Goal: Transaction & Acquisition: Purchase product/service

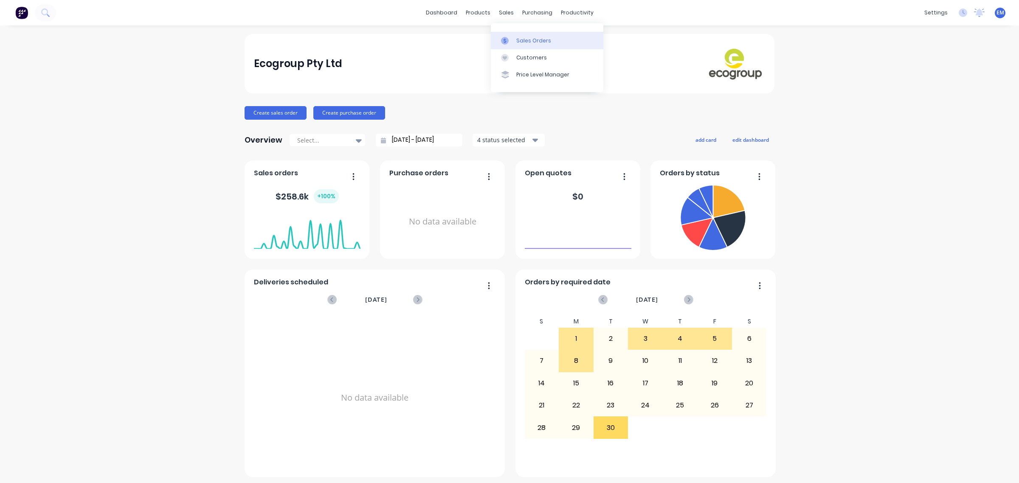
click at [517, 39] on div "Sales Orders" at bounding box center [533, 41] width 35 height 8
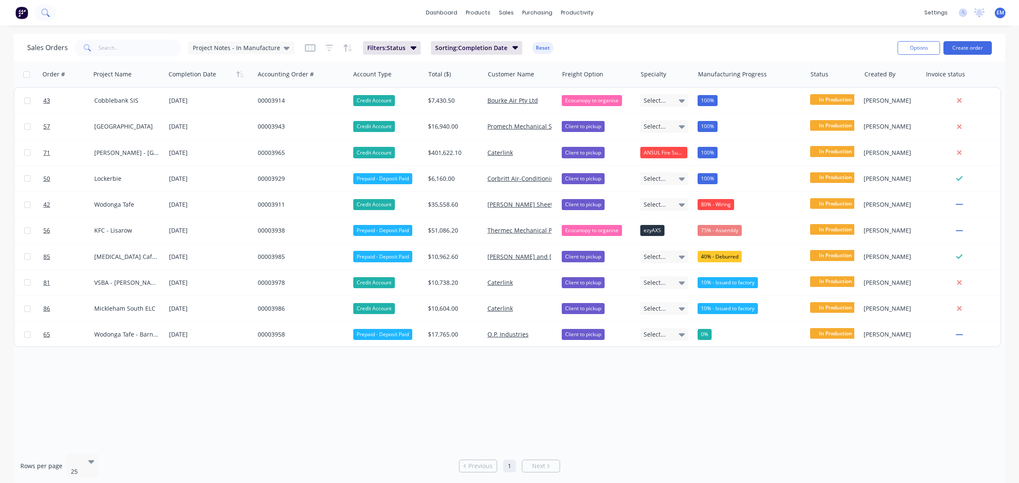
click at [47, 13] on icon at bounding box center [44, 11] width 7 height 7
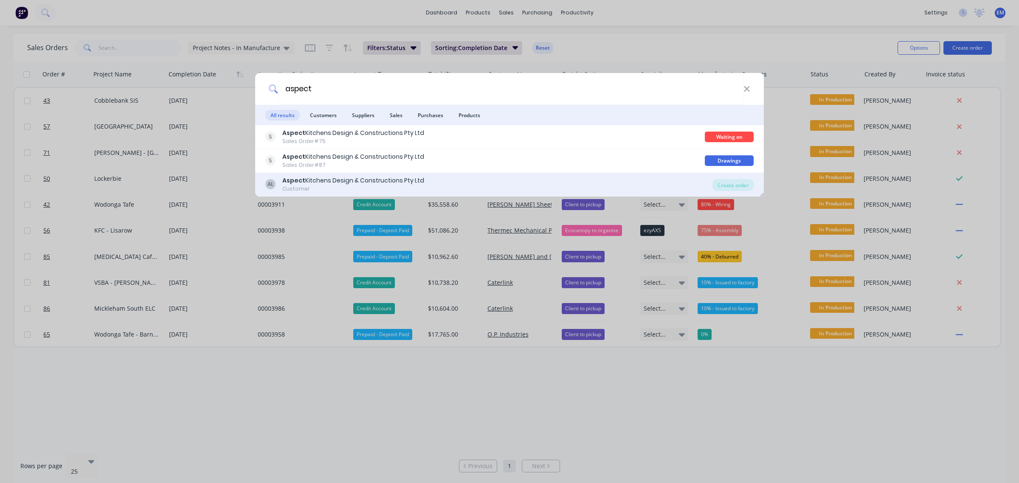
type input "aspect"
click at [483, 186] on div "AL Aspect Kitchens Design & Constructions Pty Ltd Customer" at bounding box center [488, 184] width 447 height 17
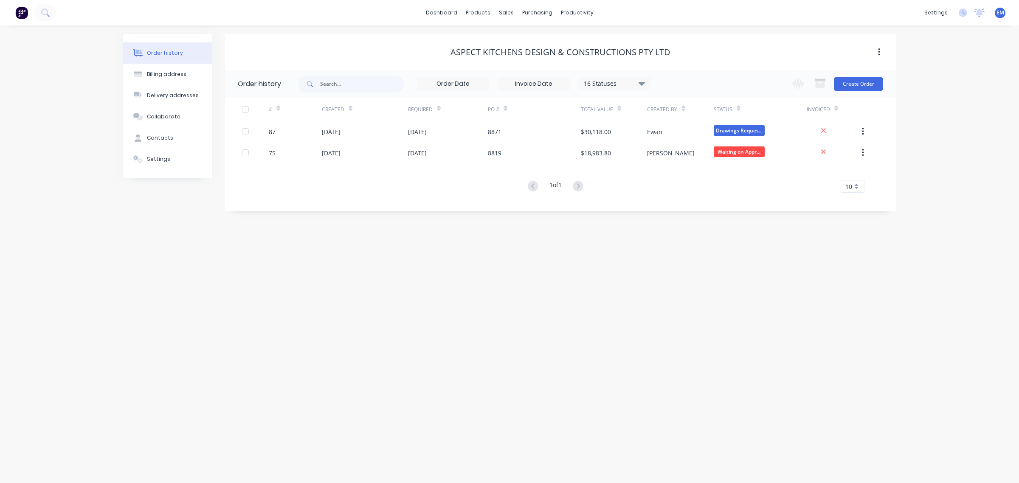
click at [933, 113] on div "Order history Billing address Delivery addresses Collaborate Contacts Settings …" at bounding box center [509, 254] width 1019 height 458
click at [856, 81] on button "Create Order" at bounding box center [858, 84] width 49 height 14
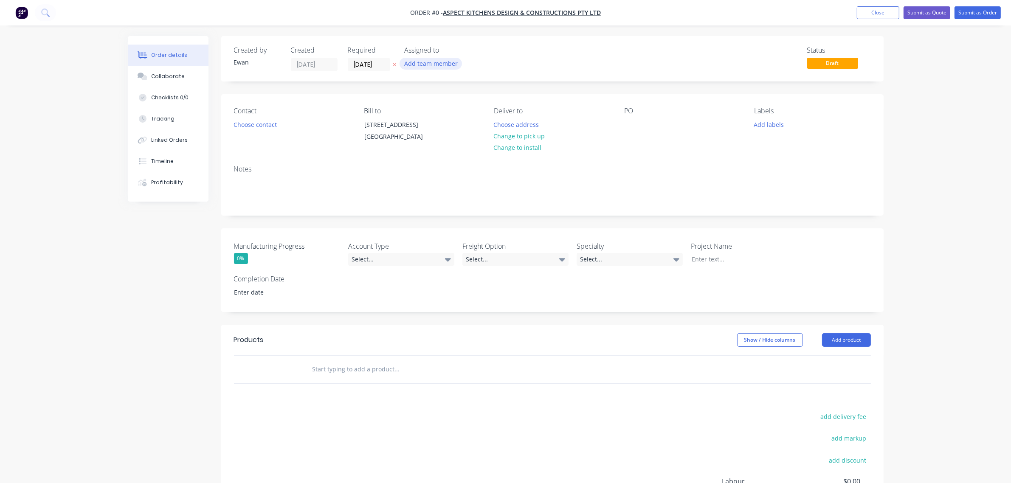
click at [414, 64] on button "Add team member" at bounding box center [431, 63] width 62 height 11
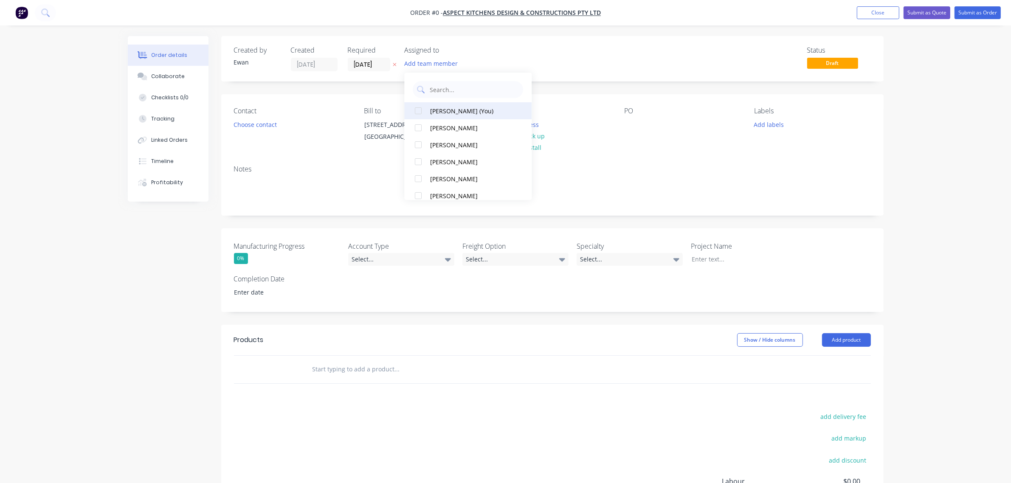
click at [440, 105] on button "[PERSON_NAME] (You)" at bounding box center [468, 110] width 127 height 17
click at [257, 124] on div "Order details Collaborate Checklists 0/0 Tracking Linked Orders Timeline Profit…" at bounding box center [505, 318] width 773 height 564
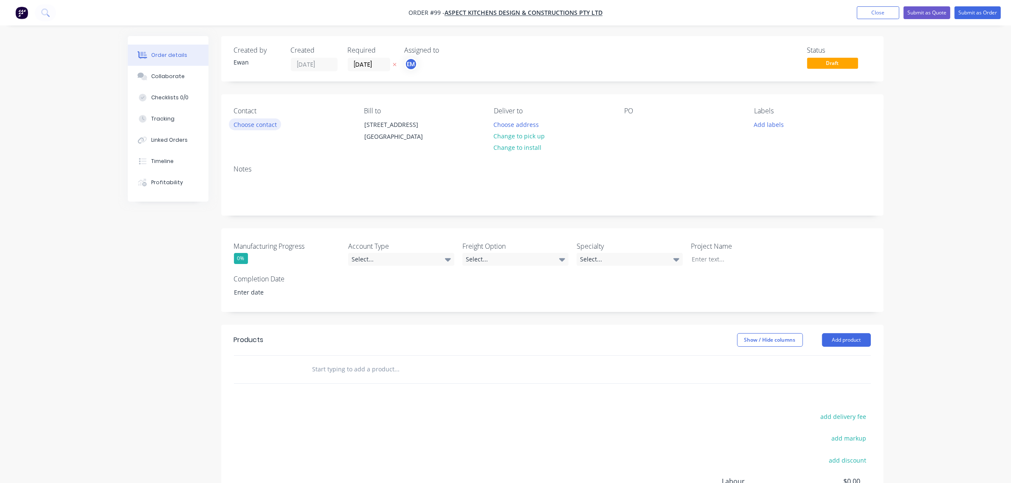
click at [257, 124] on button "Choose contact" at bounding box center [255, 123] width 52 height 11
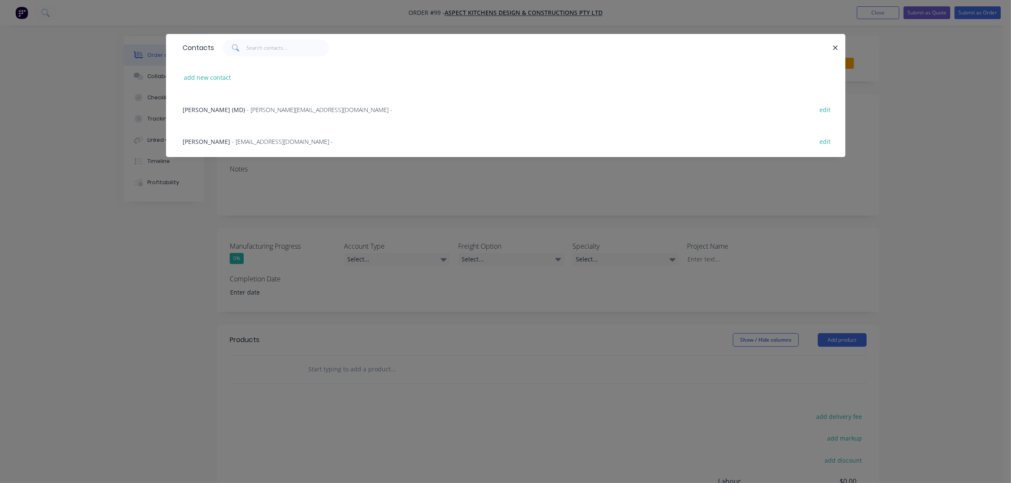
click at [214, 141] on span "[PERSON_NAME]" at bounding box center [207, 142] width 48 height 8
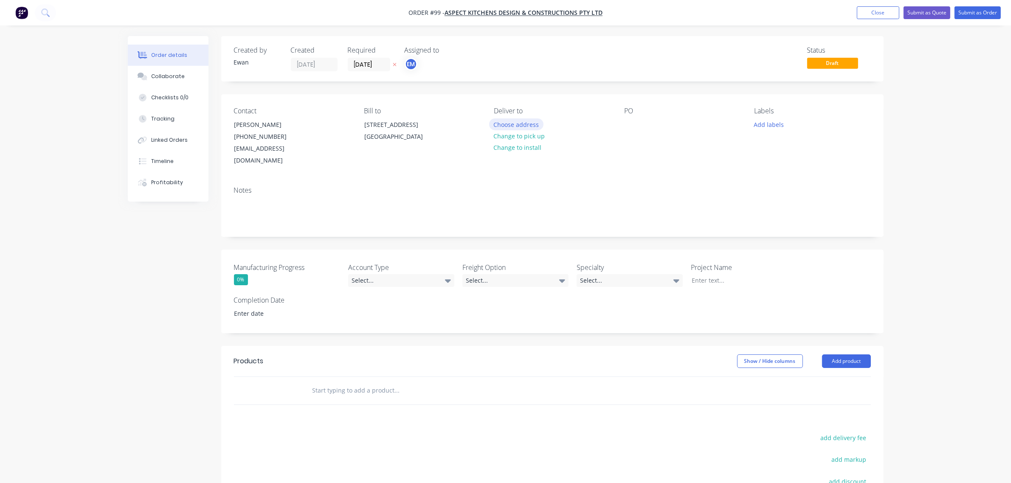
click at [518, 123] on button "Choose address" at bounding box center [516, 123] width 54 height 11
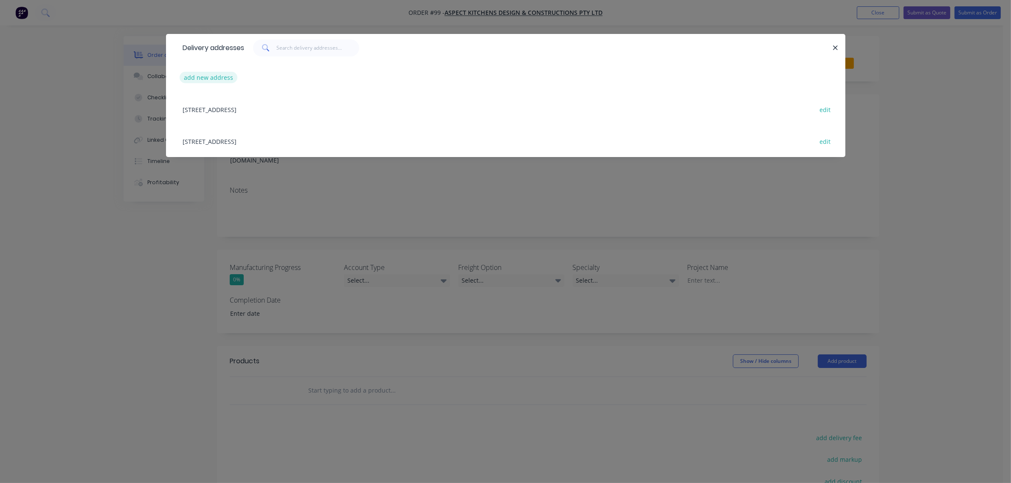
click at [197, 75] on button "add new address" at bounding box center [209, 77] width 58 height 11
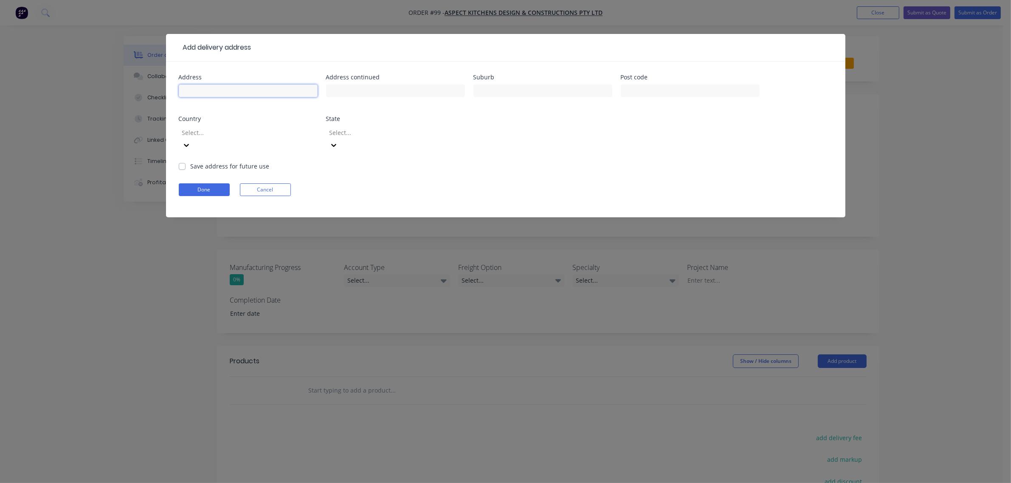
click at [217, 95] on input "text" at bounding box center [248, 90] width 139 height 13
type input "[STREET_ADDRESS][PERSON_NAME]"
click at [494, 94] on input "text" at bounding box center [542, 90] width 139 height 13
type input "Tyabb"
click at [703, 90] on input "text" at bounding box center [690, 90] width 139 height 13
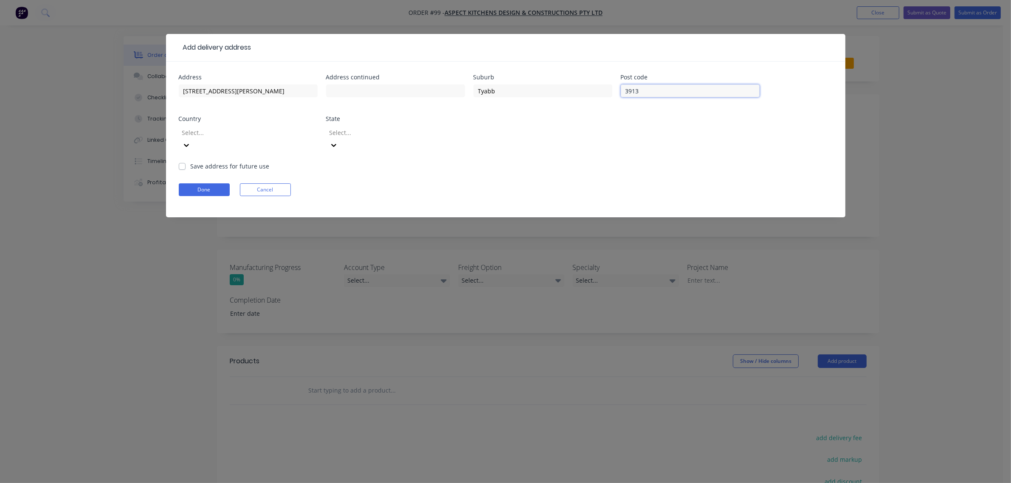
type input "3913"
click at [266, 130] on div at bounding box center [242, 132] width 122 height 11
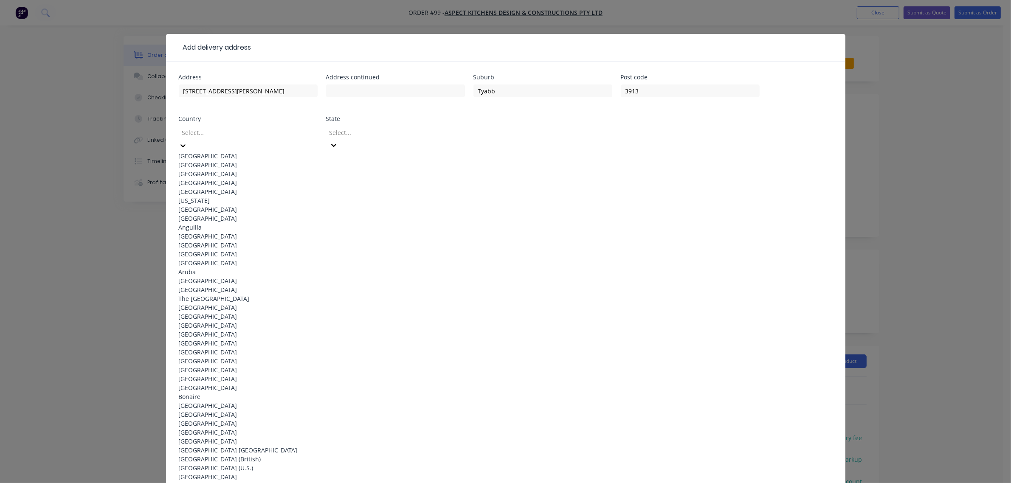
click at [213, 156] on div "[GEOGRAPHIC_DATA]" at bounding box center [248, 156] width 139 height 9
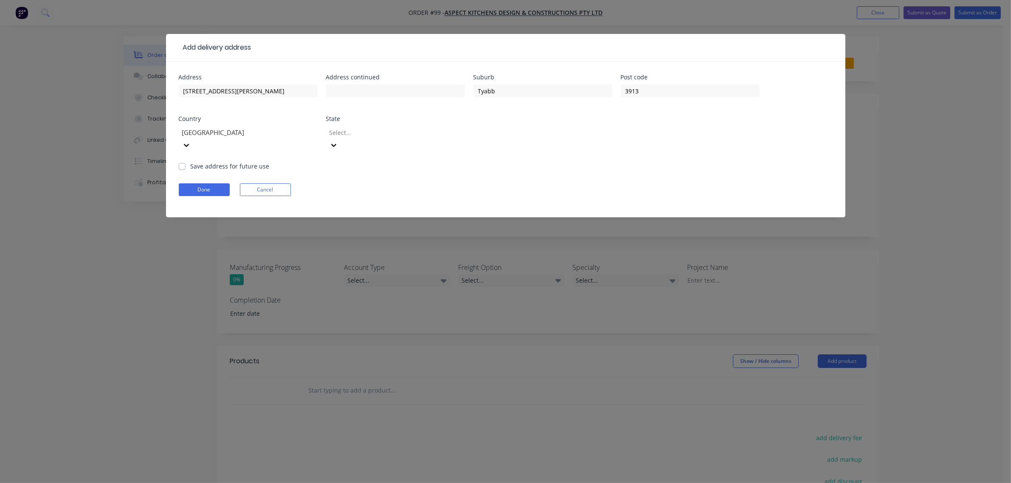
click at [357, 138] on div "Select..." at bounding box center [389, 132] width 127 height 13
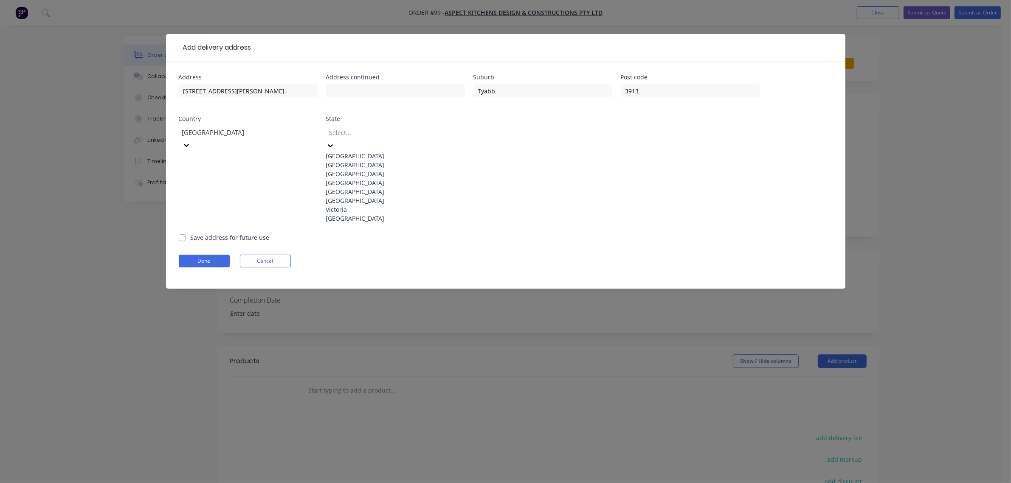
click at [359, 214] on div "Victoria" at bounding box center [395, 209] width 139 height 9
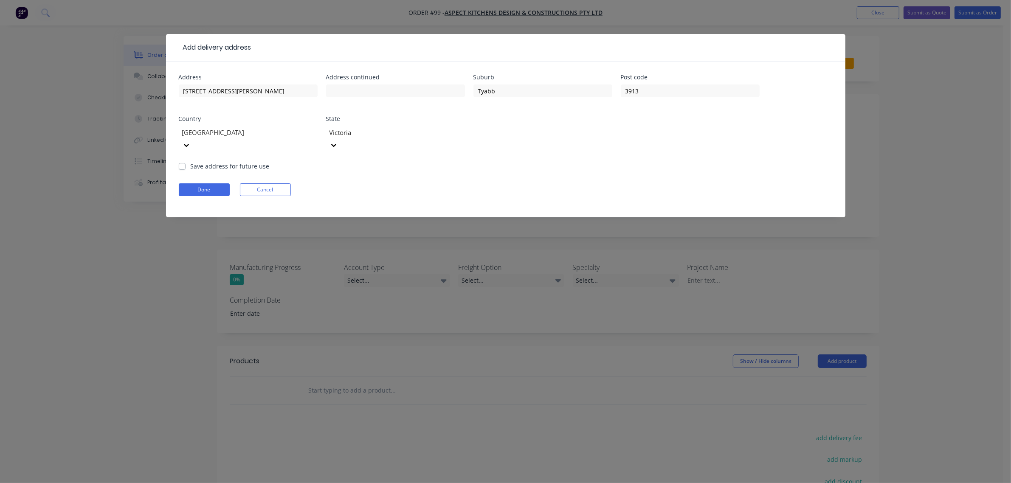
click at [191, 162] on label "Save address for future use" at bounding box center [230, 166] width 79 height 9
click at [183, 162] on input "Save address for future use" at bounding box center [182, 166] width 7 height 8
checkbox input "true"
click at [210, 183] on button "Done" at bounding box center [204, 189] width 51 height 13
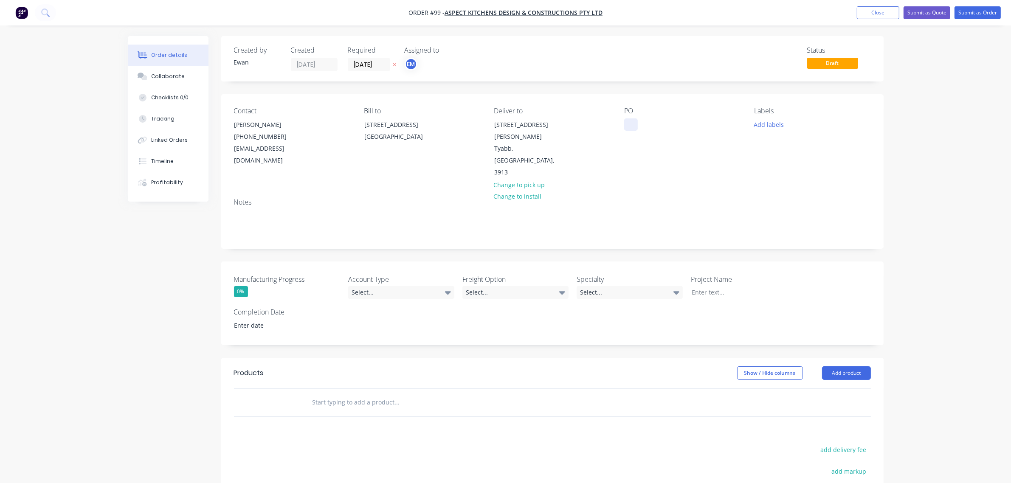
click at [626, 121] on div at bounding box center [631, 124] width 14 height 12
click at [627, 125] on div at bounding box center [631, 124] width 14 height 12
click at [433, 286] on div "Select..." at bounding box center [401, 292] width 106 height 13
click at [395, 299] on div "Credit Account" at bounding box center [376, 303] width 42 height 11
click at [485, 286] on div "Select..." at bounding box center [515, 292] width 106 height 13
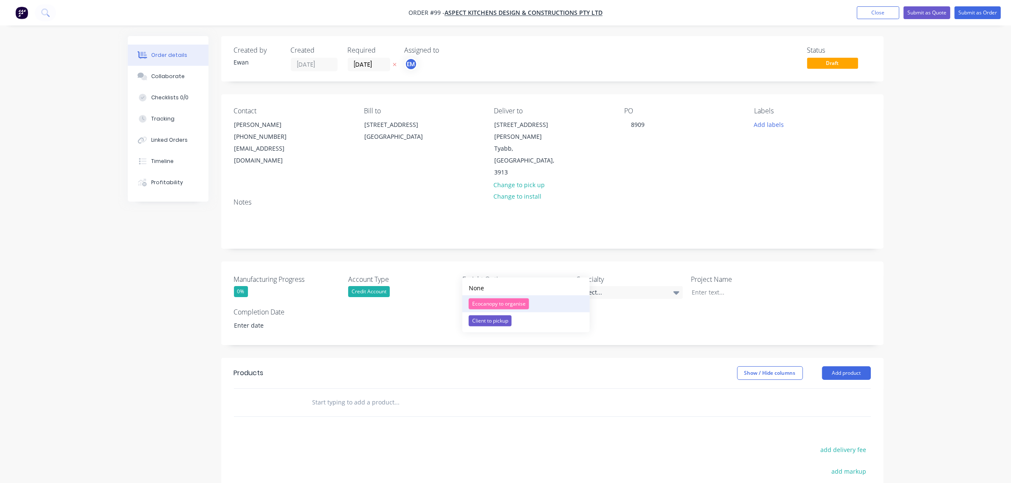
click at [495, 304] on div "Ecocanopy to organise" at bounding box center [499, 303] width 60 height 11
click at [594, 286] on div "Select..." at bounding box center [630, 292] width 106 height 13
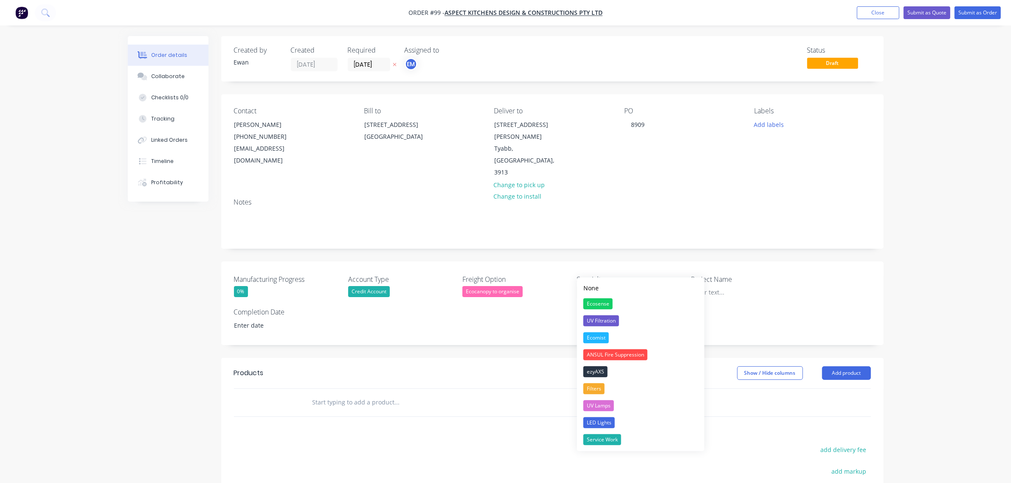
click at [599, 385] on div "Filters" at bounding box center [593, 388] width 21 height 11
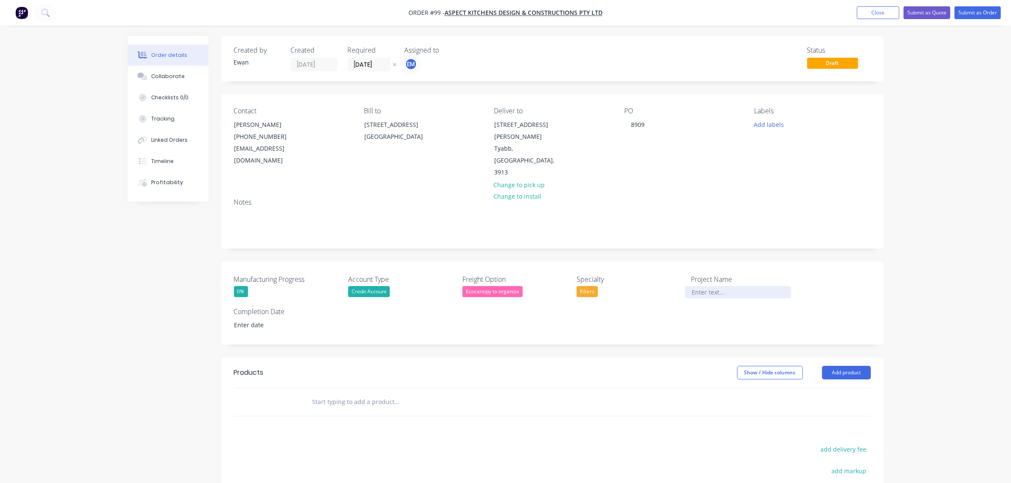
click at [711, 286] on div at bounding box center [738, 292] width 106 height 12
click at [812, 262] on div "Manufacturing Progress 0% Account Type Credit Account Freight Option Ecocanopy …" at bounding box center [552, 303] width 662 height 83
click at [276, 138] on div "[PHONE_NUMBER]" at bounding box center [269, 137] width 70 height 12
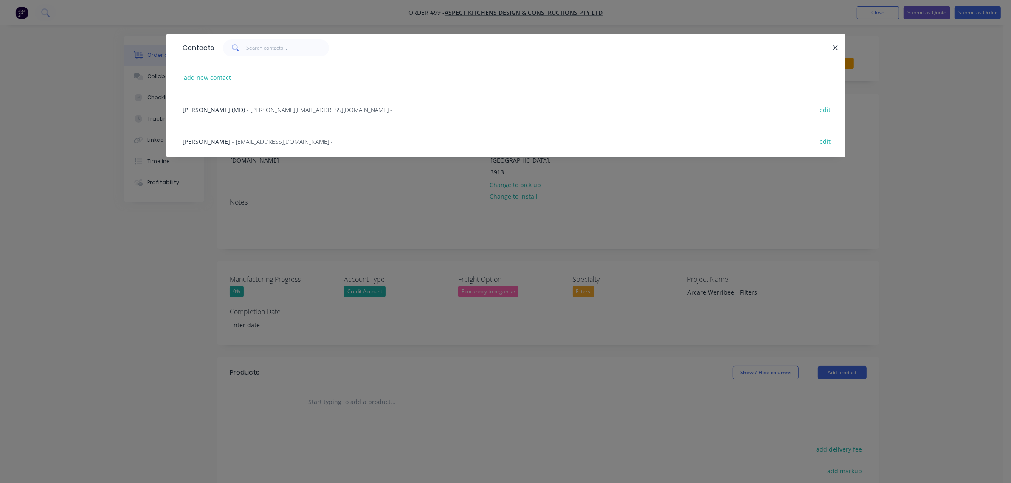
click at [199, 108] on span "[PERSON_NAME] (MD)" at bounding box center [214, 110] width 62 height 8
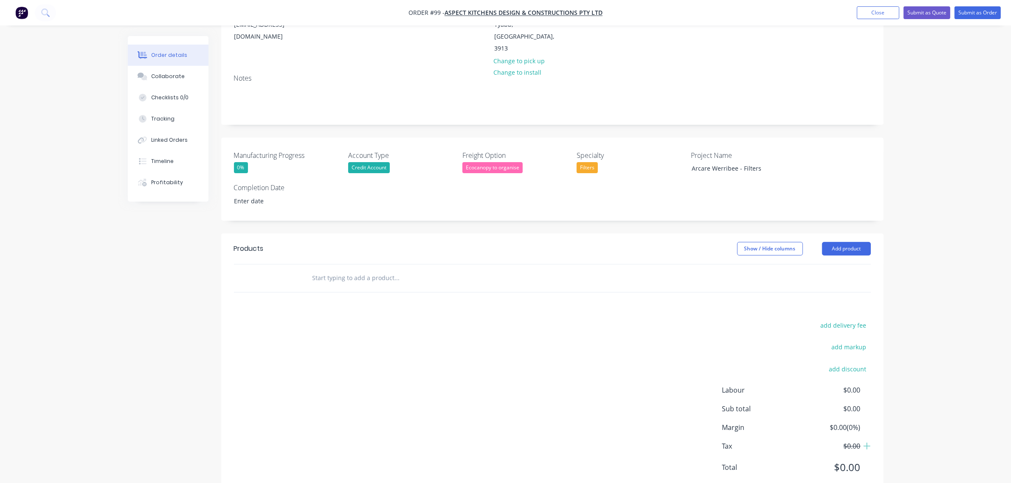
scroll to position [127, 0]
click at [850, 239] on button "Add product" at bounding box center [846, 246] width 49 height 14
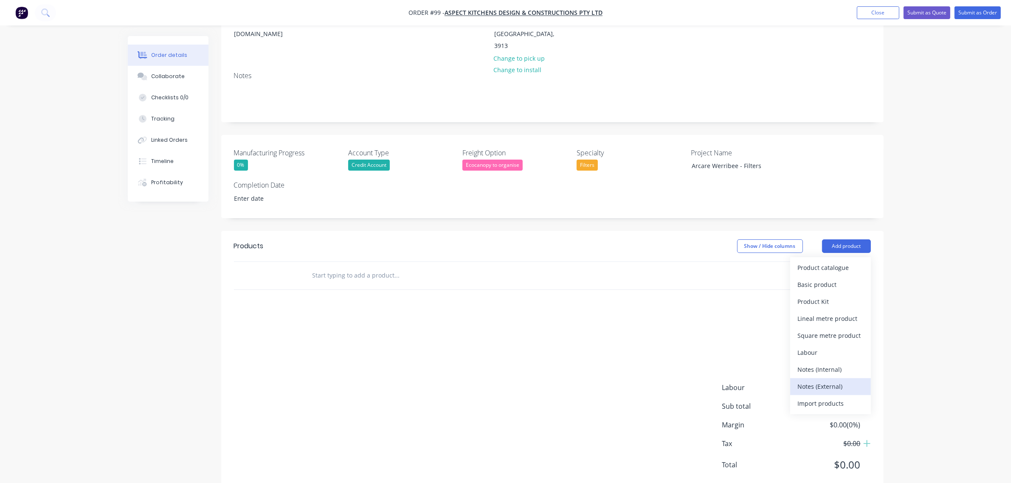
click at [841, 380] on div "Notes (External)" at bounding box center [830, 386] width 65 height 12
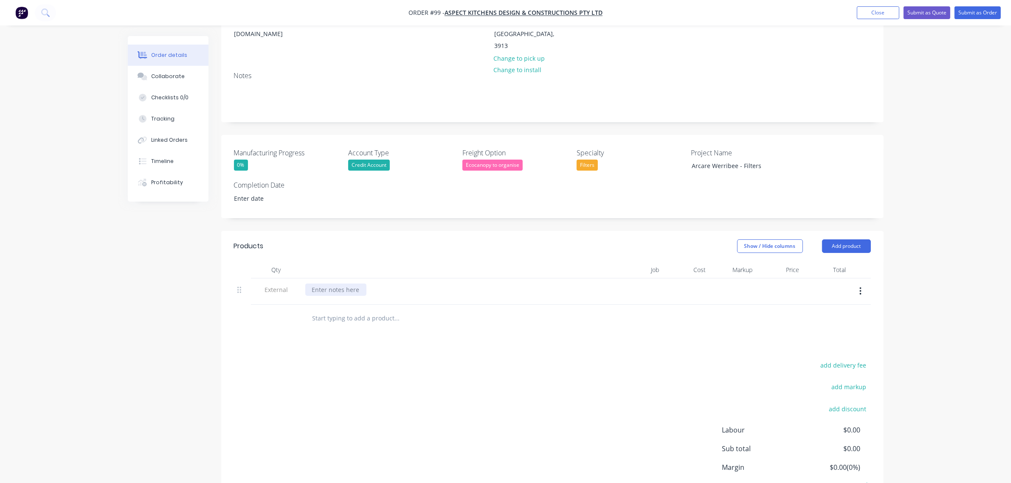
click at [354, 284] on div at bounding box center [335, 290] width 61 height 12
drag, startPoint x: 372, startPoint y: 267, endPoint x: 591, endPoint y: 217, distance: 224.6
click at [591, 239] on div "Show / Hide columns Add product" at bounding box center [619, 246] width 501 height 14
click at [861, 239] on button "Add product" at bounding box center [846, 246] width 49 height 14
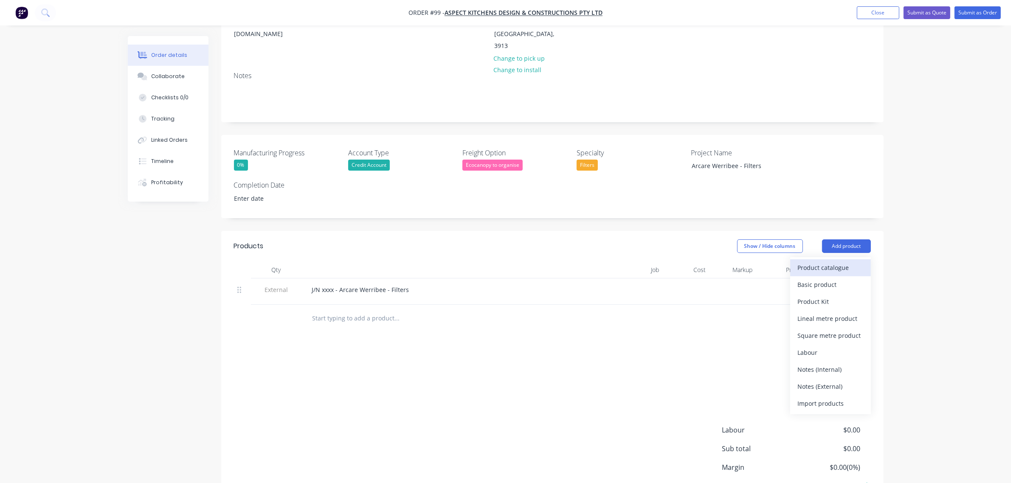
click at [848, 262] on div "Product catalogue" at bounding box center [830, 268] width 65 height 12
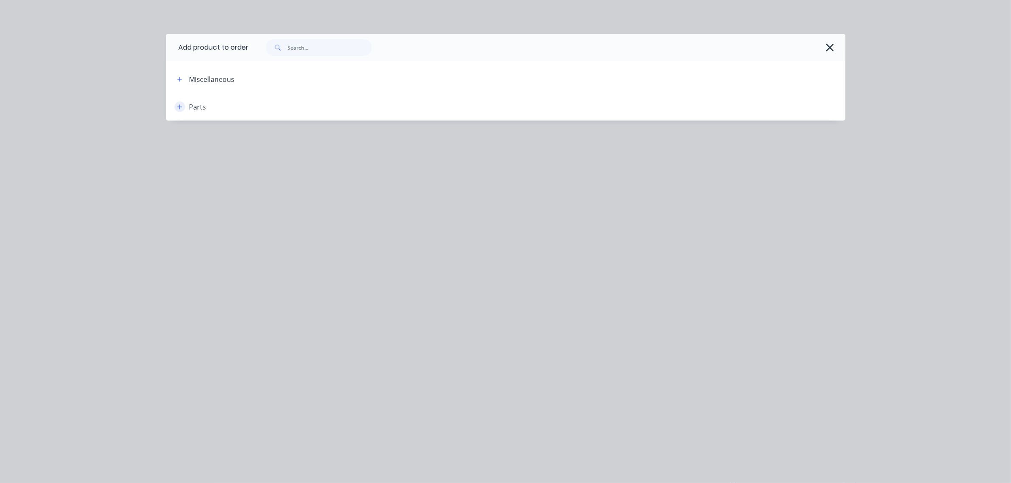
click at [183, 107] on button "button" at bounding box center [180, 106] width 11 height 11
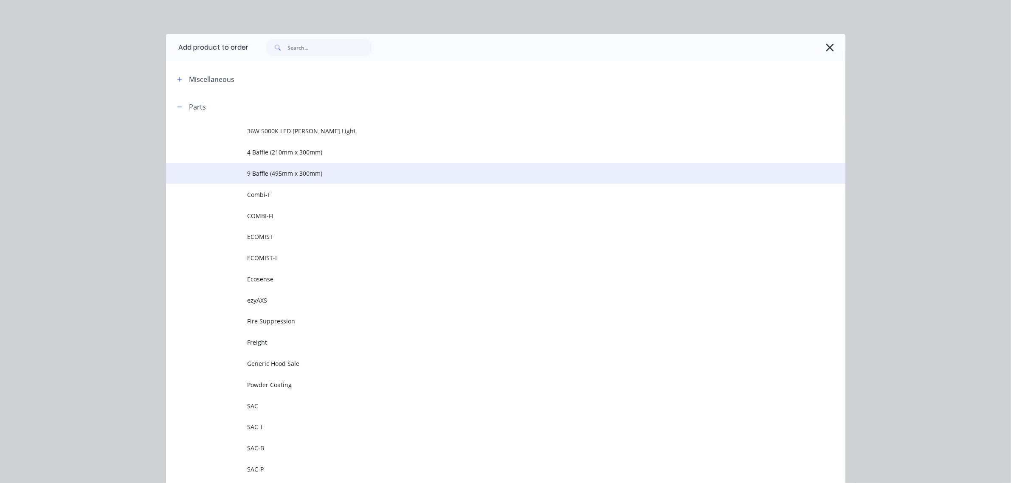
click at [276, 173] on span "9 Baffle (495mm x 300mm)" at bounding box center [487, 173] width 478 height 9
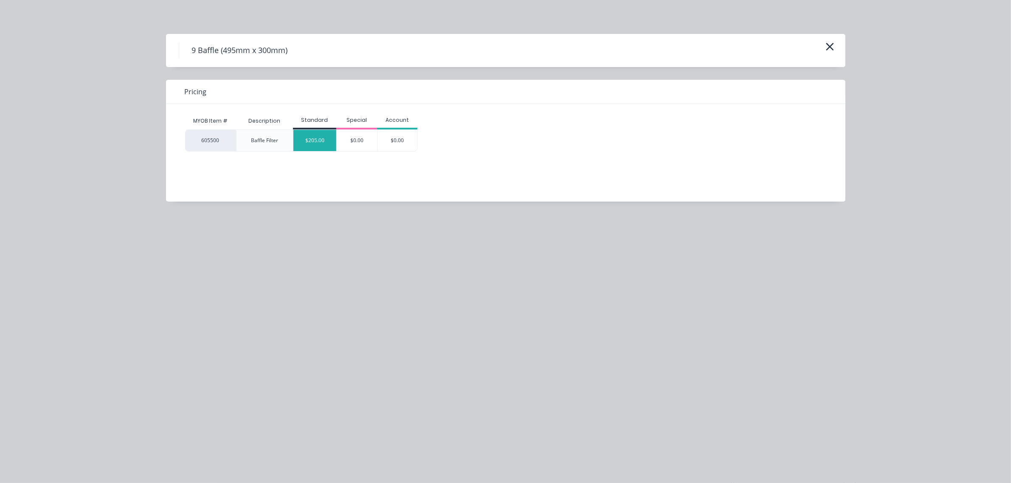
click at [315, 141] on div "$205.00" at bounding box center [314, 140] width 43 height 21
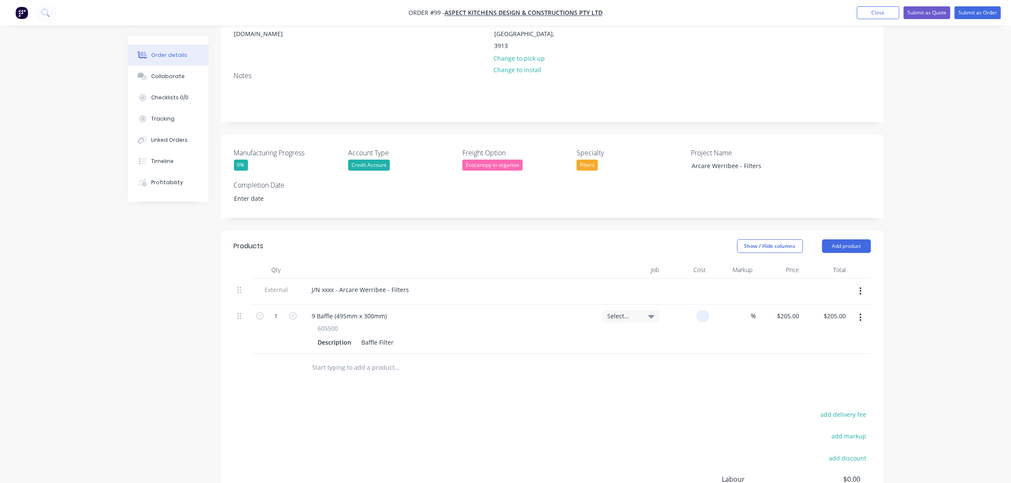
click at [705, 310] on input at bounding box center [705, 316] width 10 height 12
type input "$0.00"
click at [723, 357] on div at bounding box center [552, 368] width 637 height 28
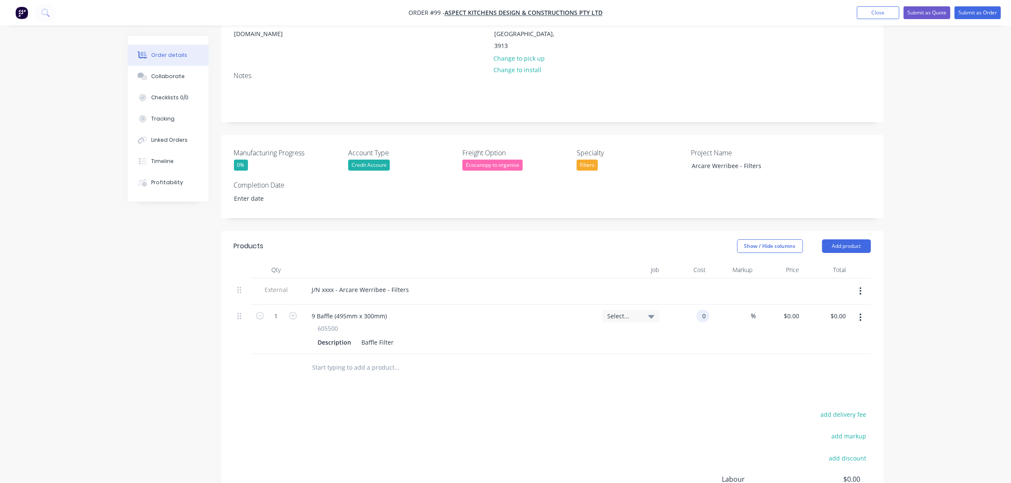
click at [704, 310] on input "0" at bounding box center [705, 316] width 10 height 12
type input "$205.00"
click at [652, 360] on div "Products Show / Hide columns Add product Qty Job Cost Markup Price Total Extern…" at bounding box center [552, 408] width 662 height 355
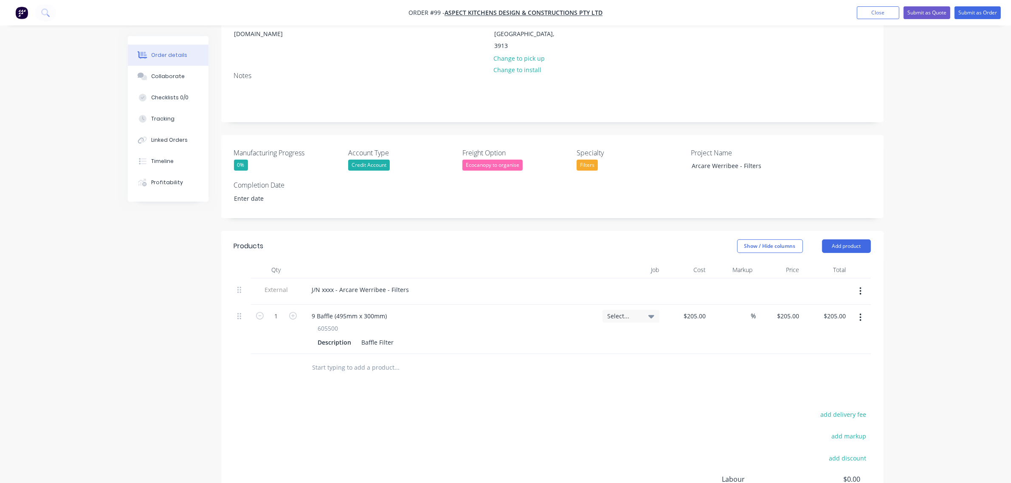
click at [862, 310] on button "button" at bounding box center [860, 317] width 20 height 15
click at [828, 385] on div "Delete" at bounding box center [830, 391] width 65 height 12
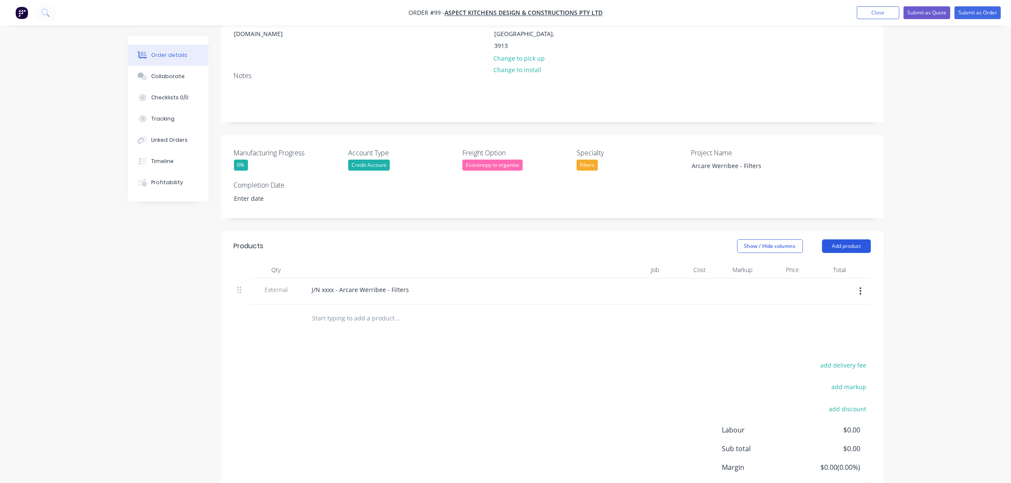
click at [858, 239] on button "Add product" at bounding box center [846, 246] width 49 height 14
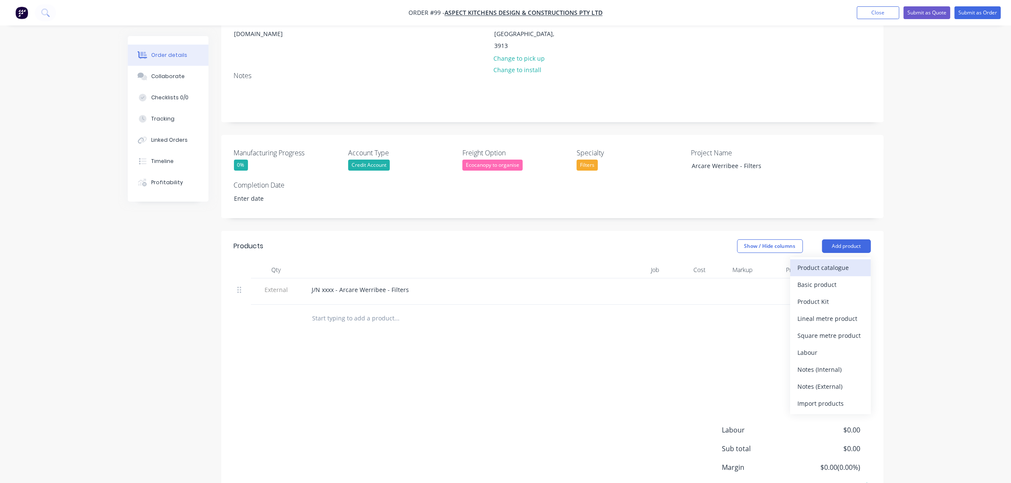
click at [847, 262] on div "Product catalogue" at bounding box center [830, 268] width 65 height 12
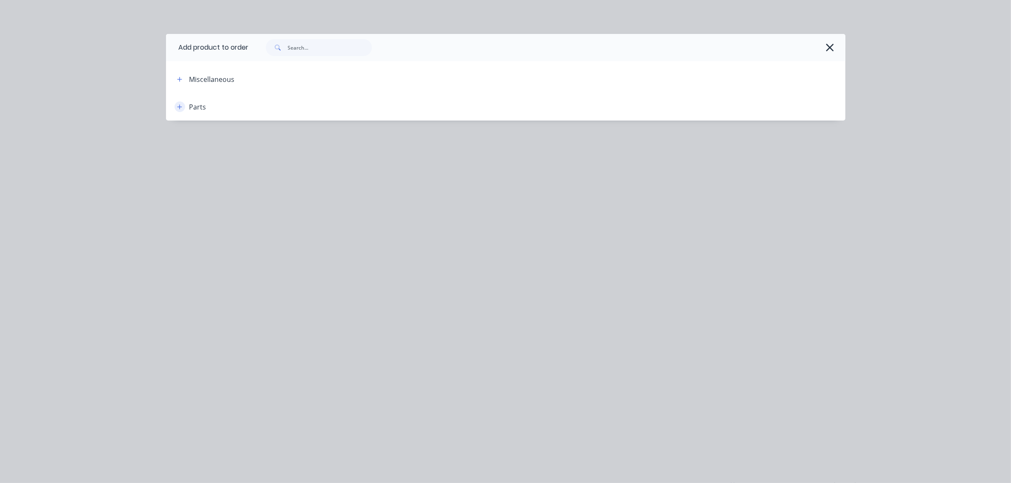
click at [177, 110] on button "button" at bounding box center [180, 106] width 11 height 11
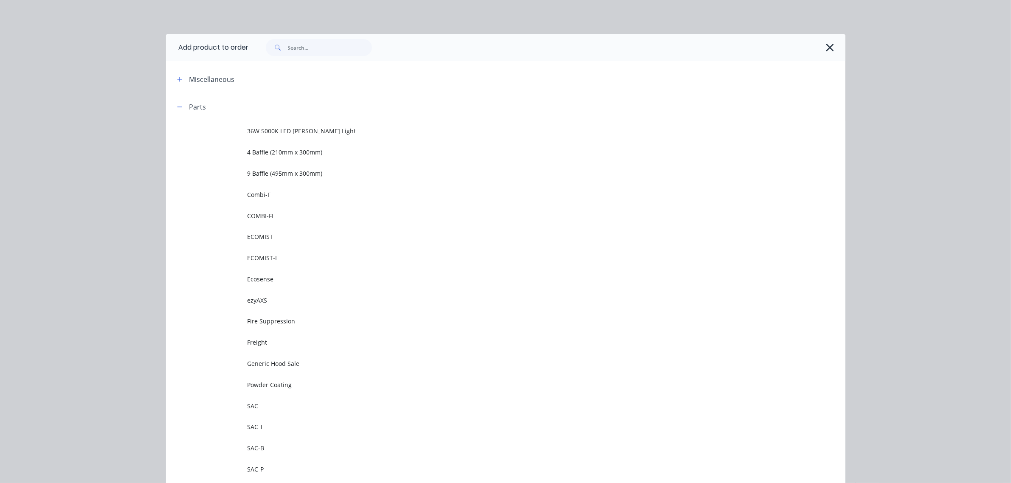
click at [261, 168] on td "9 Baffle (495mm x 300mm)" at bounding box center [547, 173] width 598 height 21
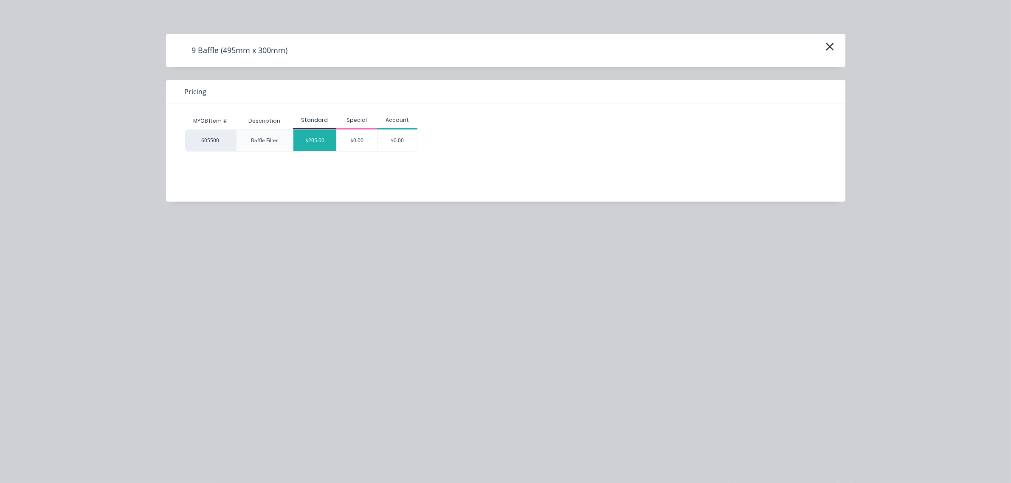
click at [319, 137] on div "$205.00" at bounding box center [314, 140] width 43 height 21
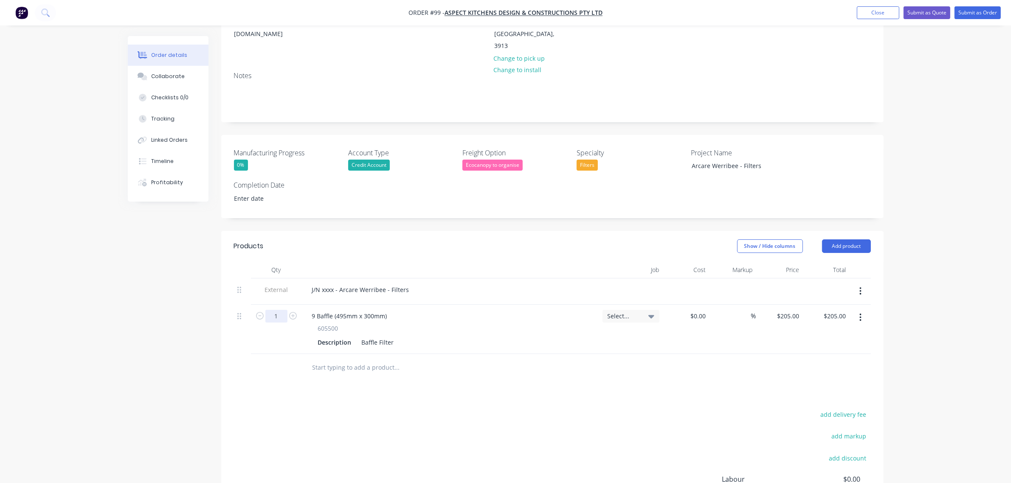
click at [274, 310] on input "1" at bounding box center [276, 316] width 22 height 13
type input "10"
type input "$2,050.00"
click at [564, 409] on div "add delivery fee add markup add discount Labour $0.00 Sub total $205.00 Margin …" at bounding box center [552, 491] width 637 height 164
click at [828, 239] on button "Add product" at bounding box center [846, 246] width 49 height 14
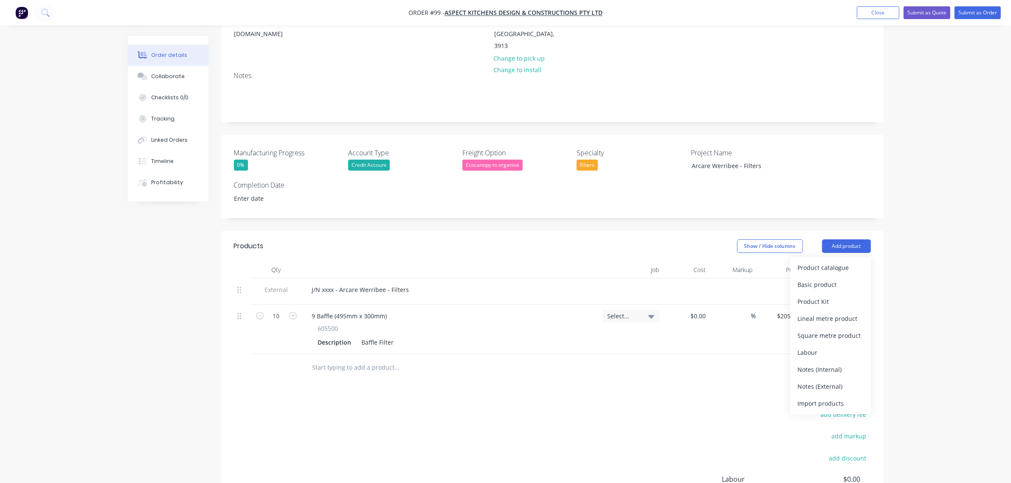
click at [831, 380] on div "Notes (External)" at bounding box center [830, 386] width 65 height 12
click at [356, 359] on div at bounding box center [335, 365] width 61 height 12
paste div
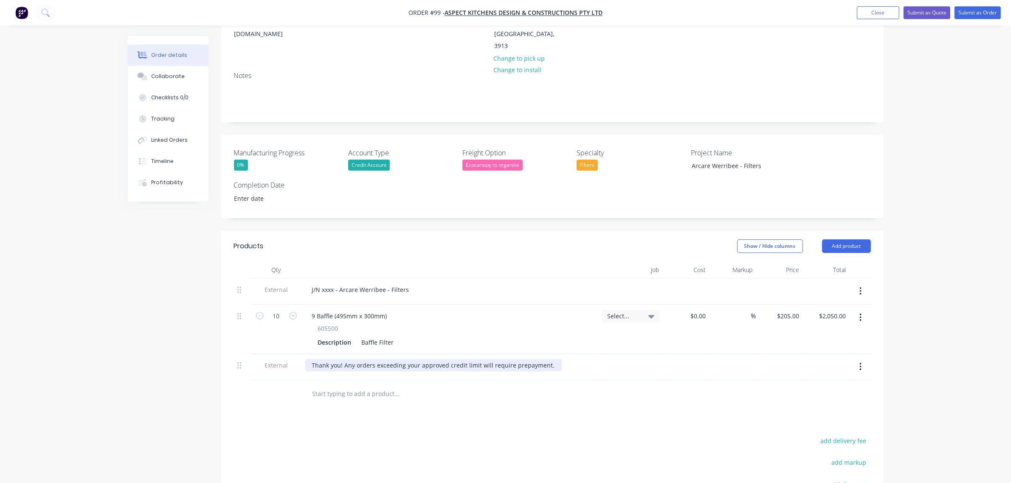
click at [546, 359] on div "Thank you! Any orders exceeding your approved credit limit will require prepaym…" at bounding box center [433, 365] width 256 height 12
click at [445, 359] on div "Thank you! Any orders exceeding your approved credit limit will require prepaym…" at bounding box center [433, 369] width 256 height 21
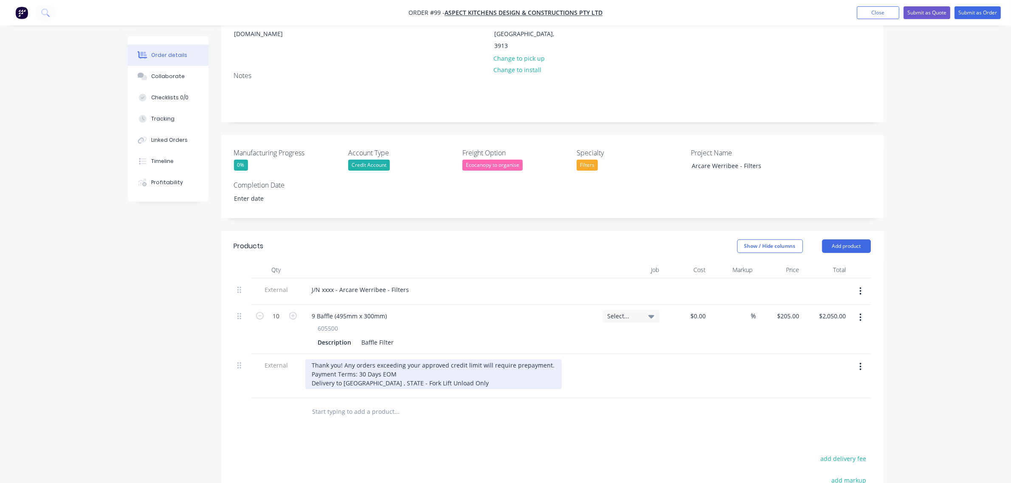
click at [366, 360] on div "Thank you! Any orders exceeding your approved credit limit will require prepaym…" at bounding box center [433, 374] width 256 height 30
drag, startPoint x: 475, startPoint y: 359, endPoint x: 404, endPoint y: 360, distance: 70.9
click at [404, 360] on div "Thank you! Any orders exceeding your approved credit limit will require prepaym…" at bounding box center [433, 374] width 256 height 30
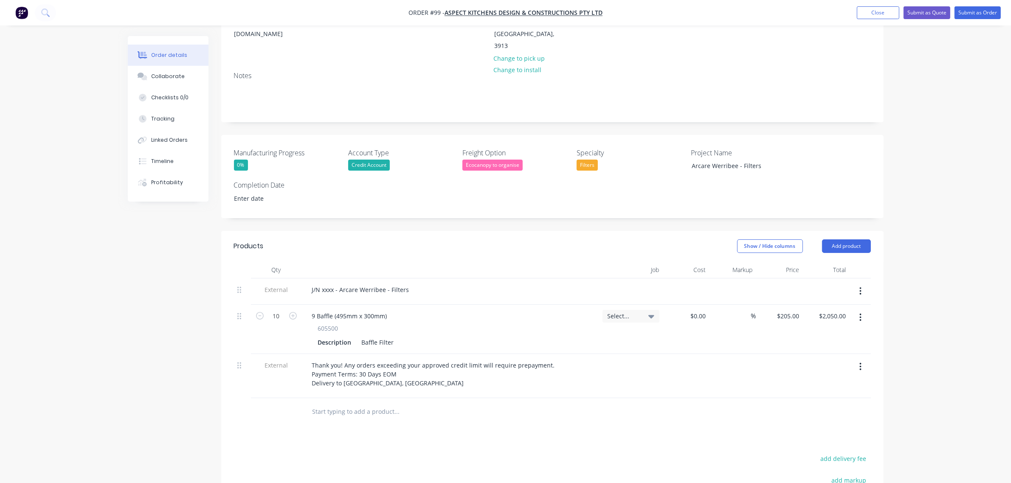
click at [929, 368] on div "Order details Collaborate Checklists 0/0 Tracking Linked Orders Timeline Profit…" at bounding box center [505, 257] width 1011 height 769
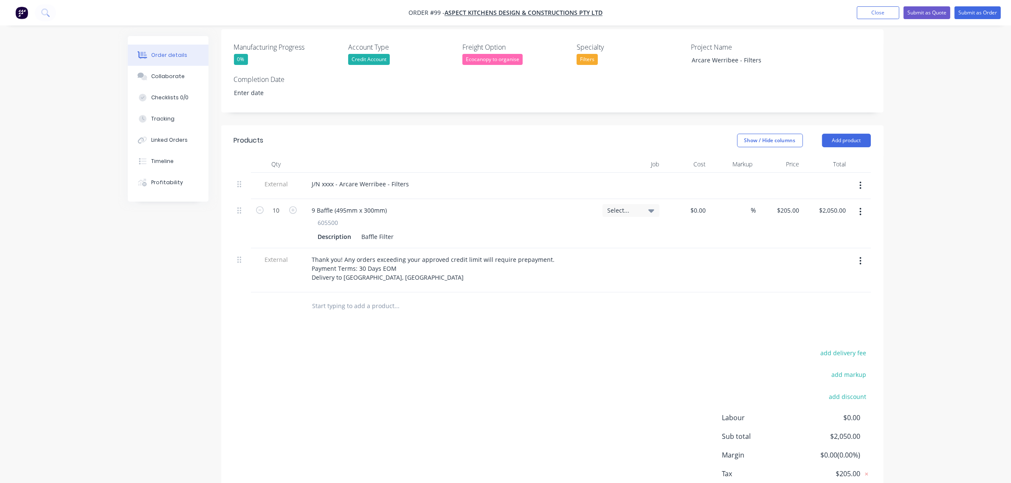
scroll to position [233, 0]
click at [852, 347] on button "add delivery fee" at bounding box center [843, 352] width 55 height 11
type input "80"
click at [945, 317] on div "Order details Collaborate Checklists 0/0 Tracking Linked Orders Timeline Profit…" at bounding box center [505, 150] width 1011 height 767
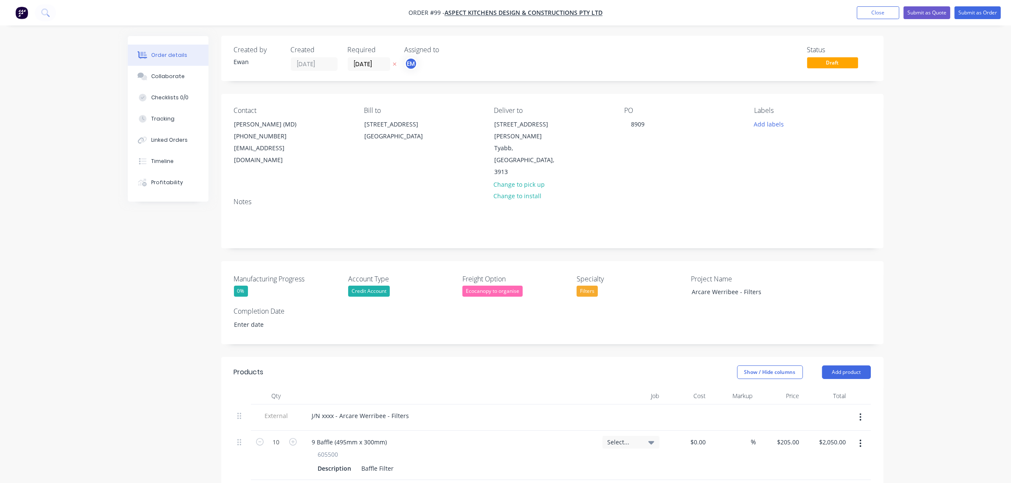
scroll to position [0, 0]
click at [971, 9] on button "Submit as Order" at bounding box center [977, 12] width 46 height 13
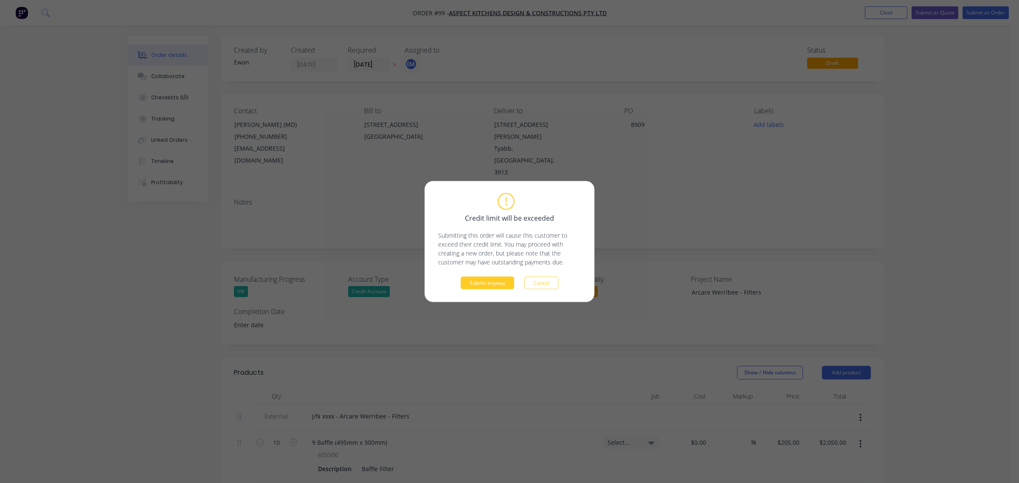
click at [495, 284] on button "Submit anyway" at bounding box center [487, 283] width 53 height 13
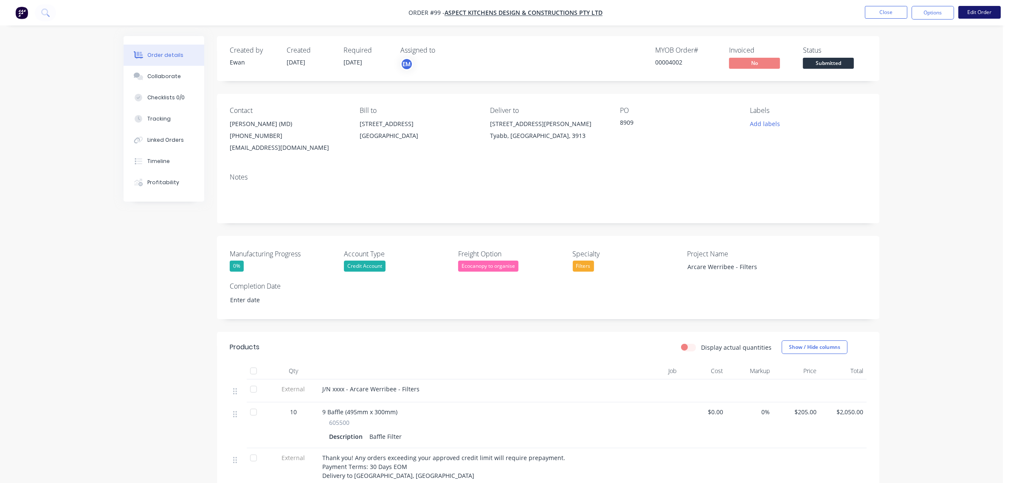
click at [977, 8] on button "Edit Order" at bounding box center [979, 12] width 42 height 13
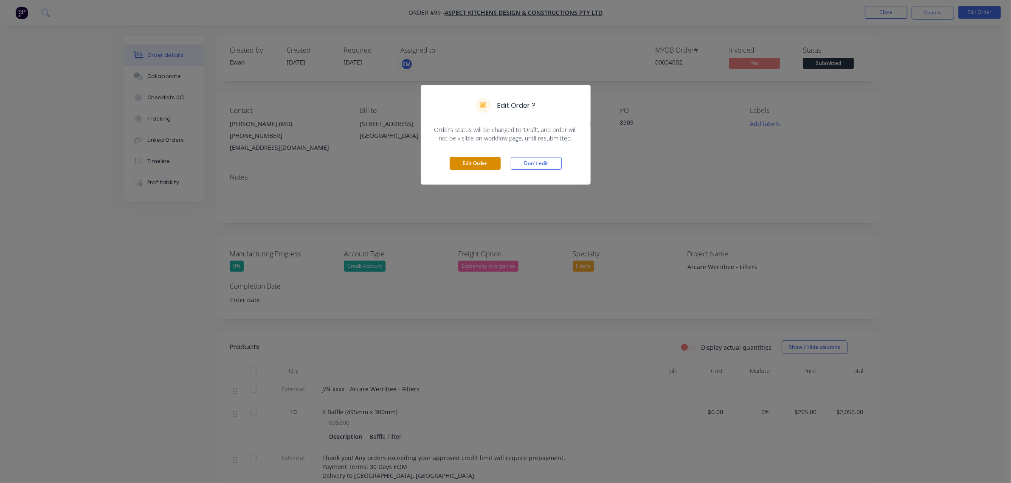
click at [493, 164] on button "Edit Order" at bounding box center [475, 163] width 51 height 13
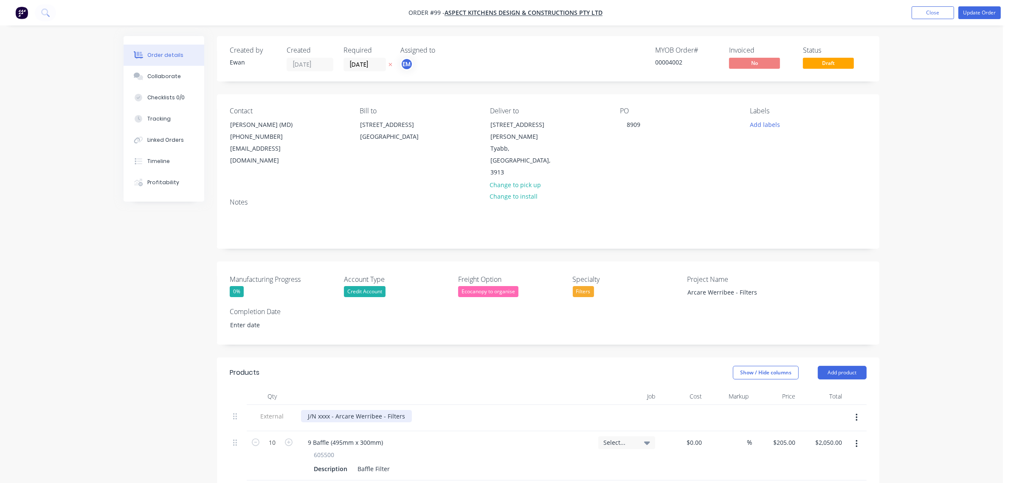
click at [324, 410] on div "J/N xxxx - Arcare Werribee - Filters" at bounding box center [356, 416] width 111 height 12
click at [474, 358] on header "Products Show / Hide columns Add product" at bounding box center [548, 372] width 662 height 31
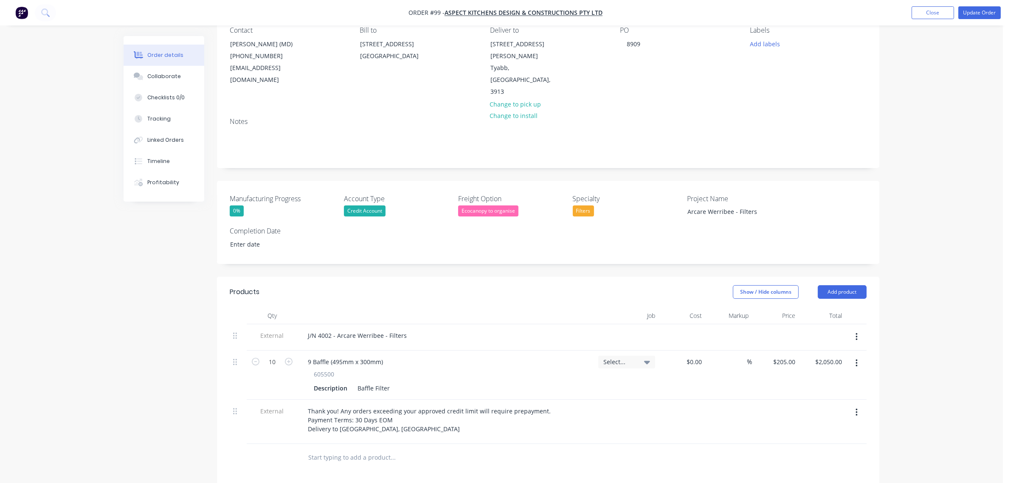
scroll to position [106, 0]
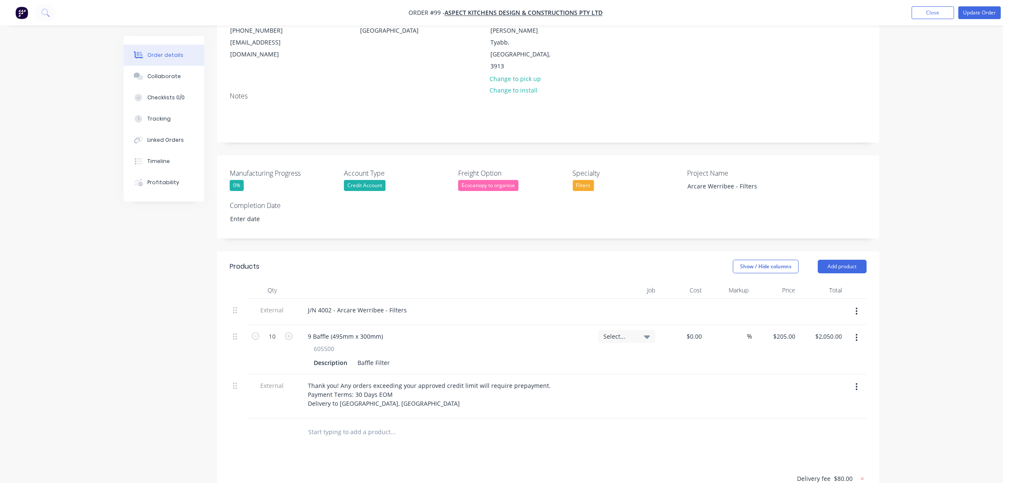
click at [614, 332] on span "Select..." at bounding box center [619, 336] width 32 height 9
click at [609, 377] on button "Create new job" at bounding box center [595, 384] width 110 height 14
click at [595, 368] on input "Job Number" at bounding box center [595, 374] width 110 height 13
type input "4002"
click at [603, 399] on input "Job Name" at bounding box center [595, 405] width 110 height 13
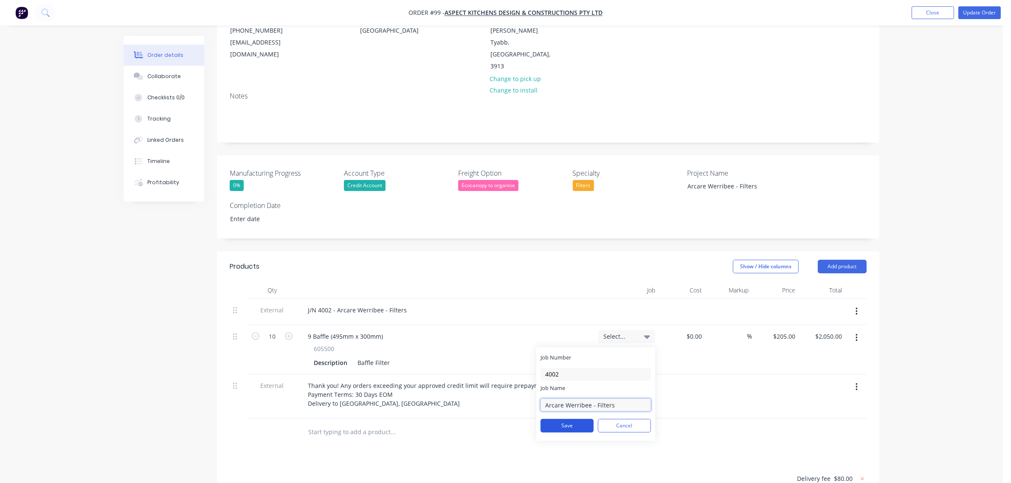
type input "Arcare Werribee - Filters"
click at [580, 419] on button "Save" at bounding box center [566, 426] width 53 height 14
click at [686, 419] on div at bounding box center [548, 433] width 637 height 28
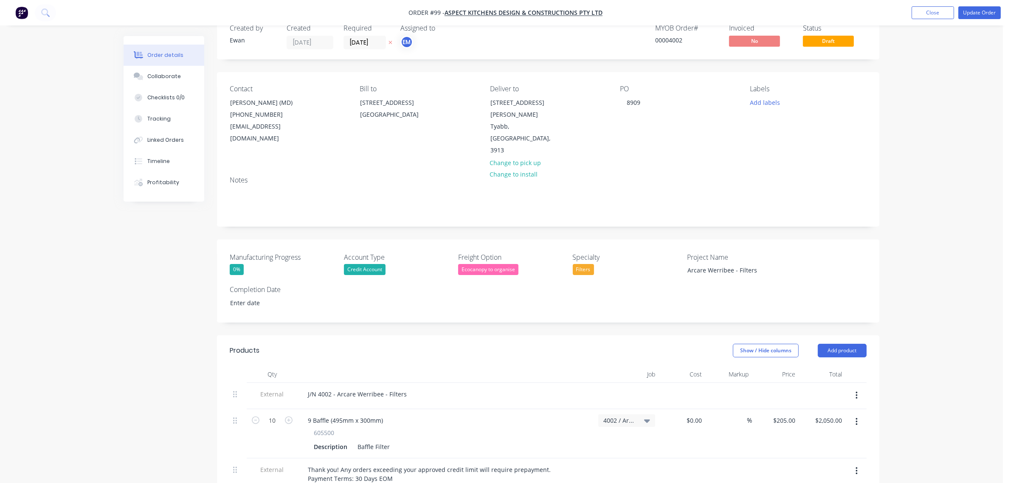
scroll to position [0, 0]
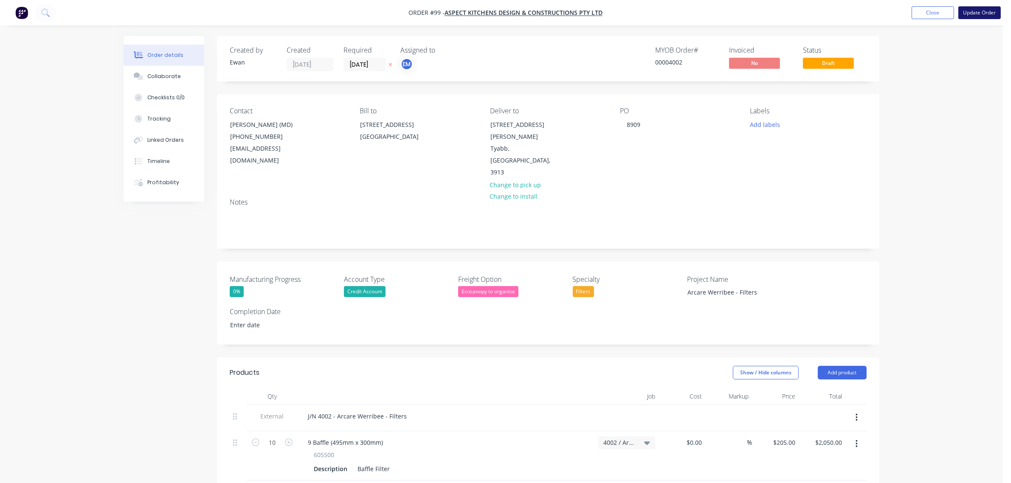
click at [962, 13] on button "Update Order" at bounding box center [979, 12] width 42 height 13
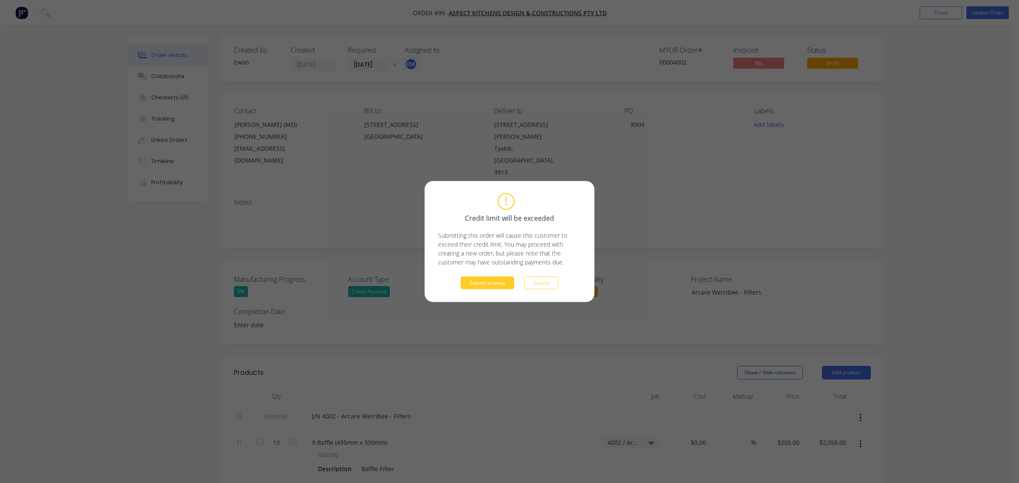
click at [491, 278] on button "Submit anyway" at bounding box center [487, 283] width 53 height 13
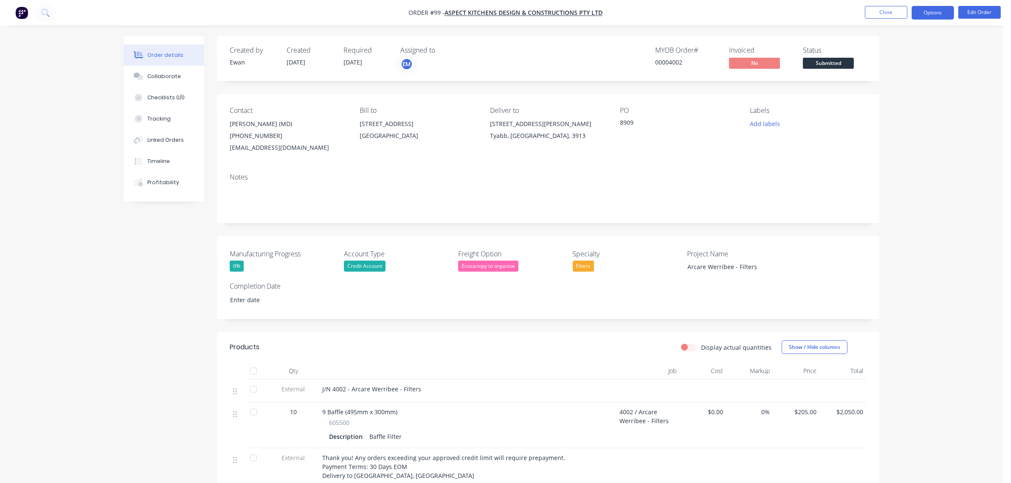
click at [935, 13] on button "Options" at bounding box center [933, 13] width 42 height 14
click at [912, 86] on div "Order Confirmation" at bounding box center [907, 85] width 78 height 12
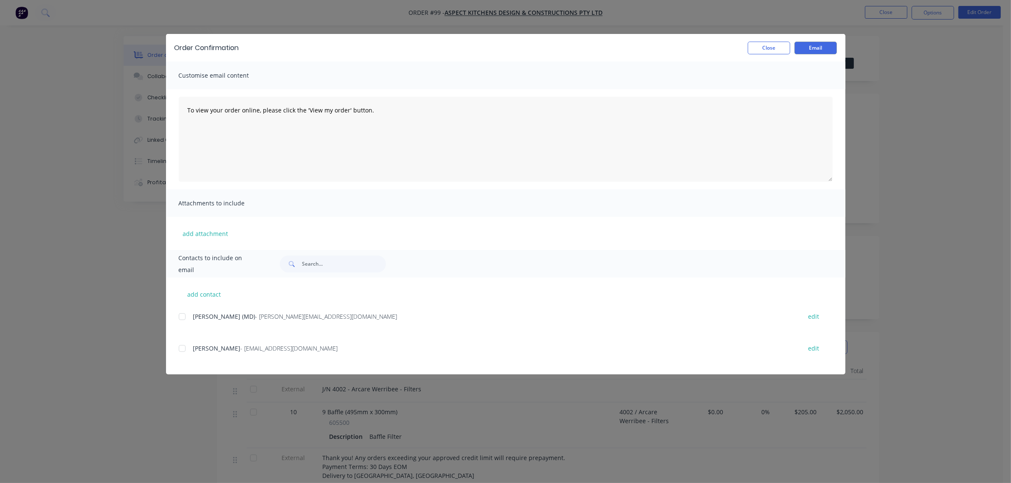
click at [181, 315] on div at bounding box center [182, 316] width 17 height 17
click at [181, 349] on div at bounding box center [182, 348] width 17 height 17
click at [810, 44] on button "Email" at bounding box center [815, 48] width 42 height 13
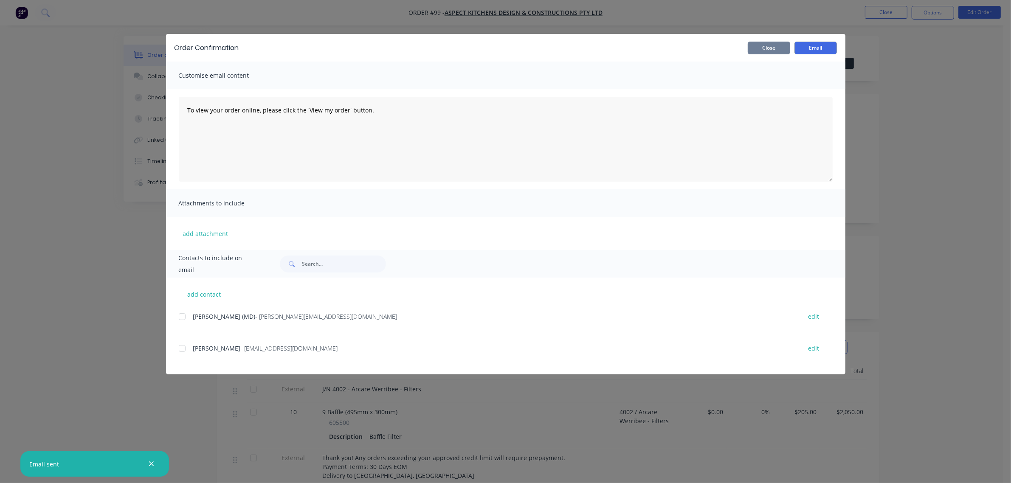
click at [764, 49] on button "Close" at bounding box center [769, 48] width 42 height 13
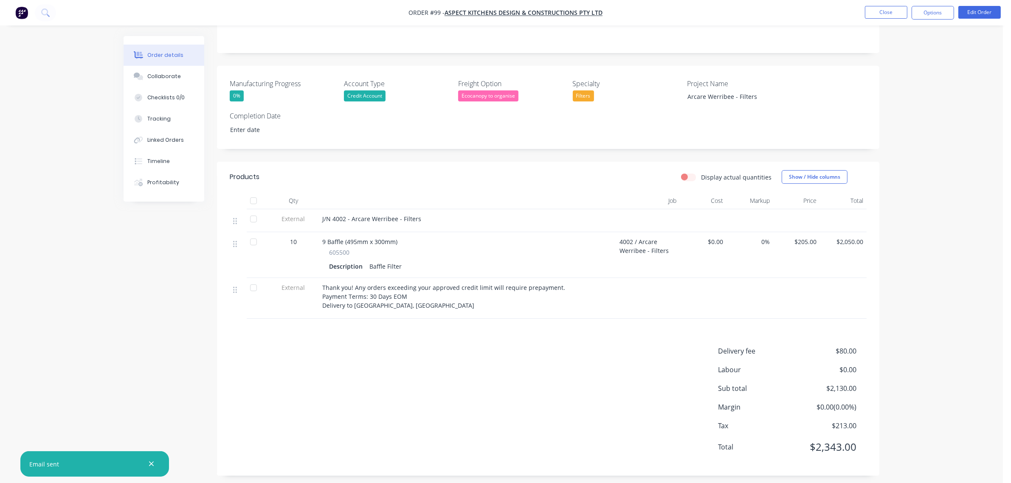
scroll to position [176, 0]
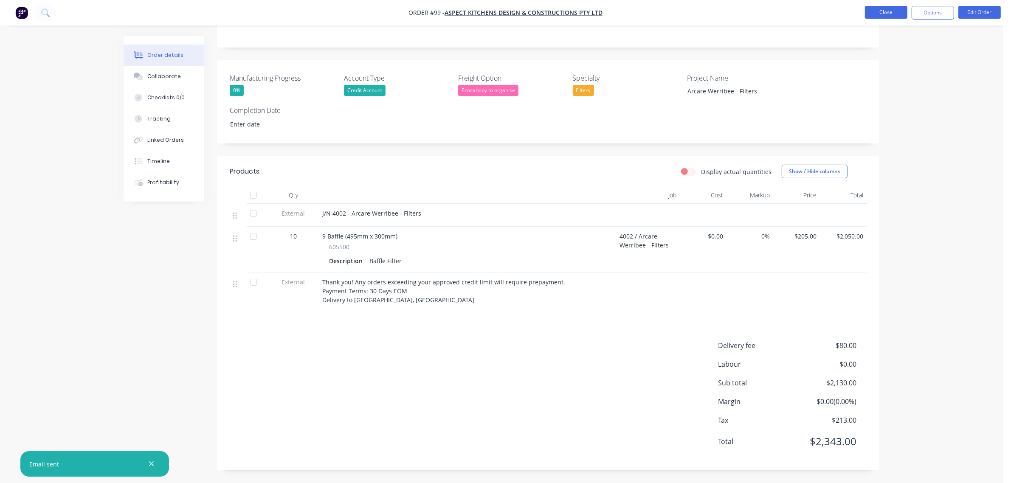
click at [890, 15] on button "Close" at bounding box center [886, 12] width 42 height 13
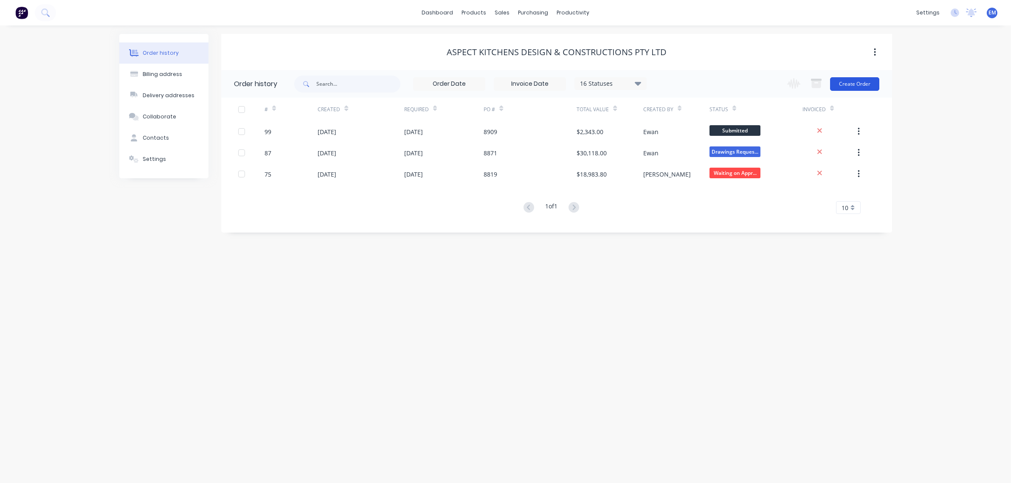
click at [852, 81] on button "Create Order" at bounding box center [854, 84] width 49 height 14
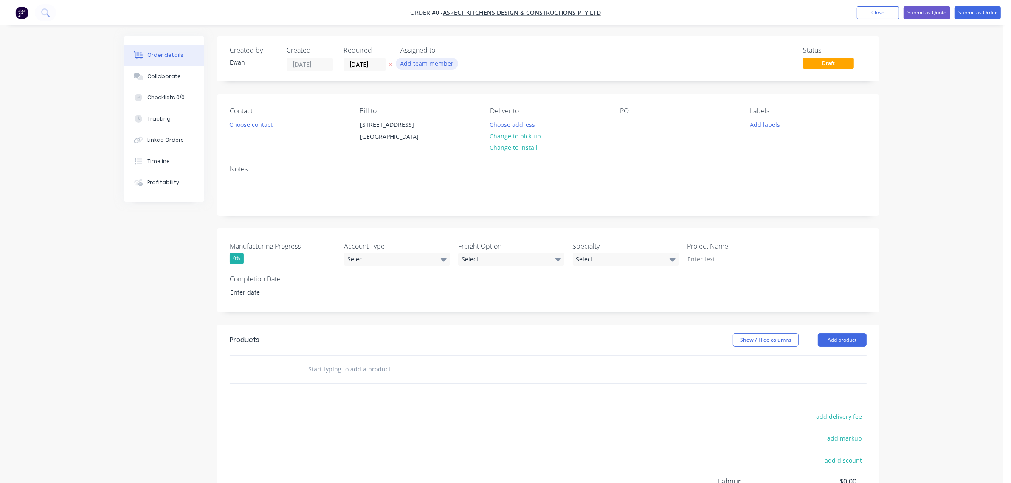
click at [417, 59] on button "Add team member" at bounding box center [427, 63] width 62 height 11
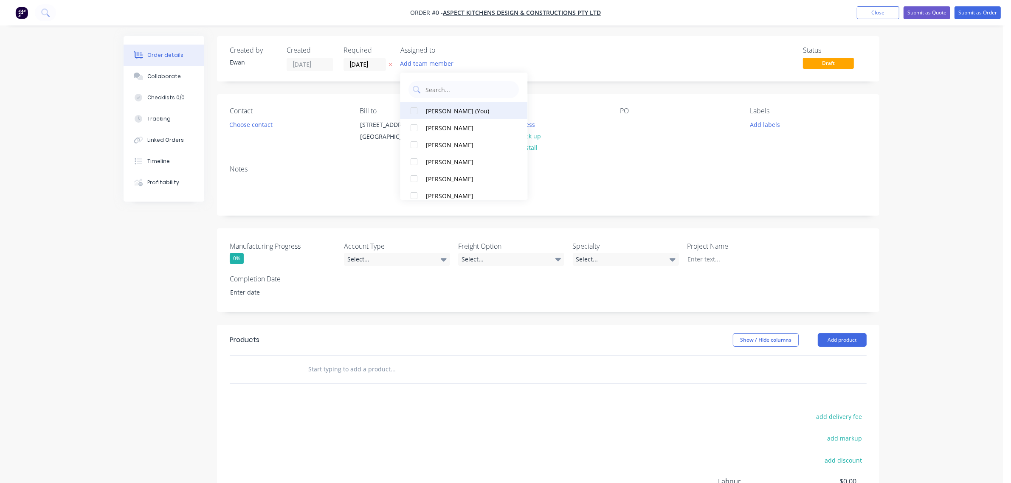
click at [434, 111] on div "[PERSON_NAME] (You)" at bounding box center [468, 111] width 85 height 9
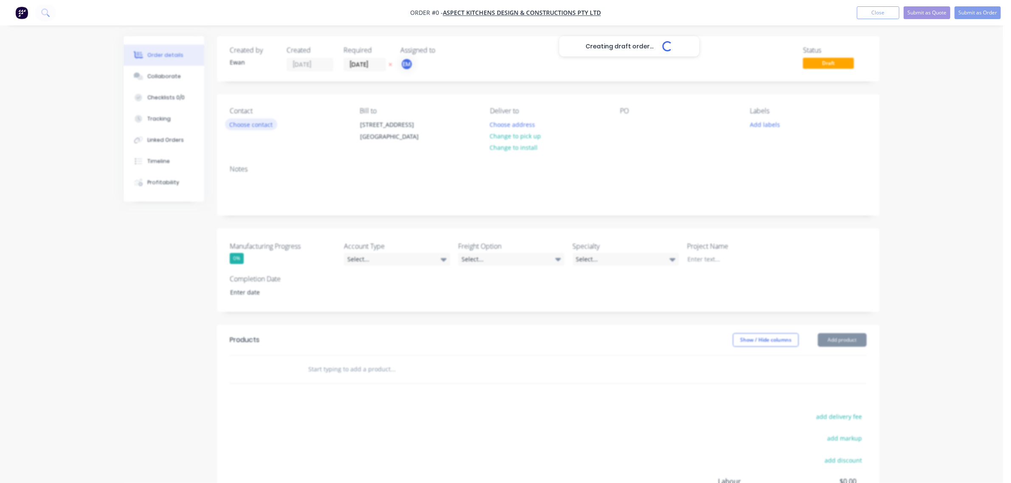
click at [240, 122] on div "Creating draft order... Loading... Order details Collaborate Checklists 0/0 Tra…" at bounding box center [501, 318] width 773 height 564
click at [240, 122] on button "Choose contact" at bounding box center [251, 123] width 52 height 11
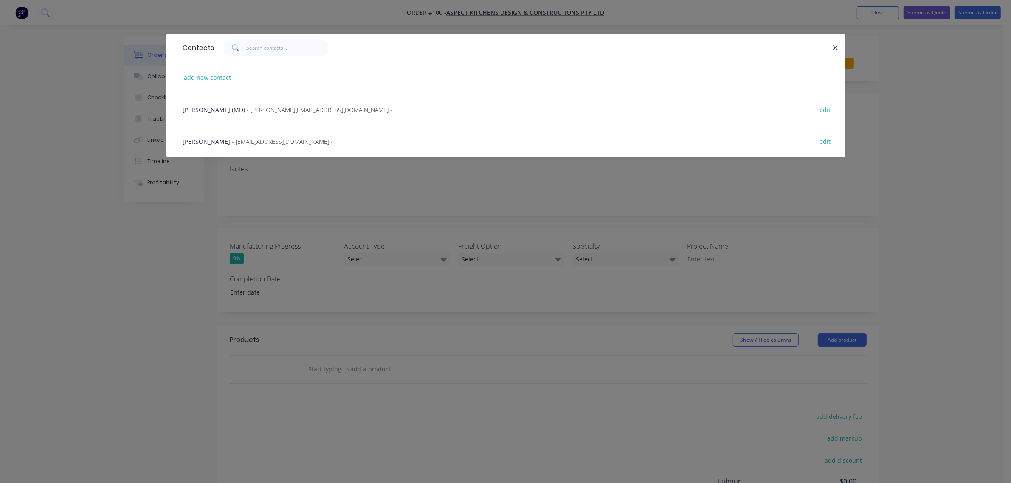
click at [247, 111] on span "- [PERSON_NAME][EMAIL_ADDRESS][DOMAIN_NAME] -" at bounding box center [320, 110] width 146 height 8
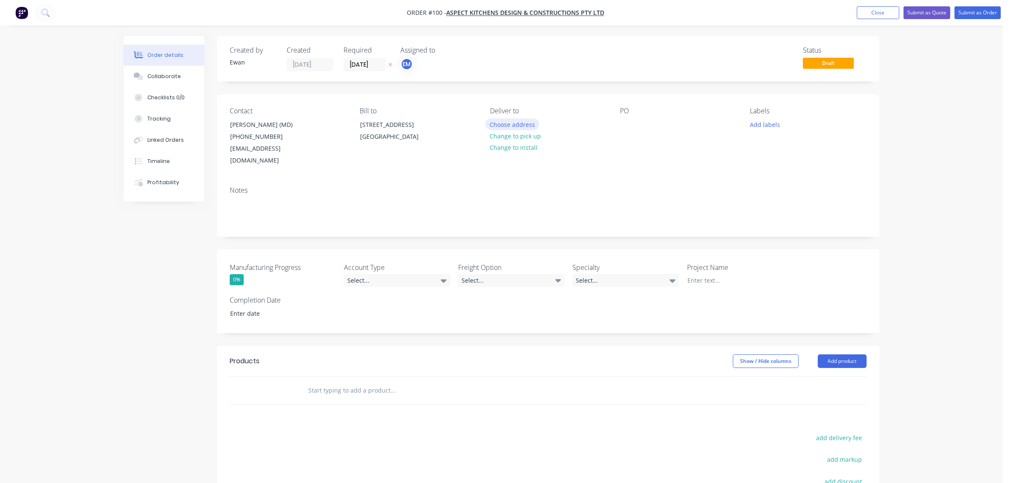
click at [500, 120] on button "Choose address" at bounding box center [512, 123] width 54 height 11
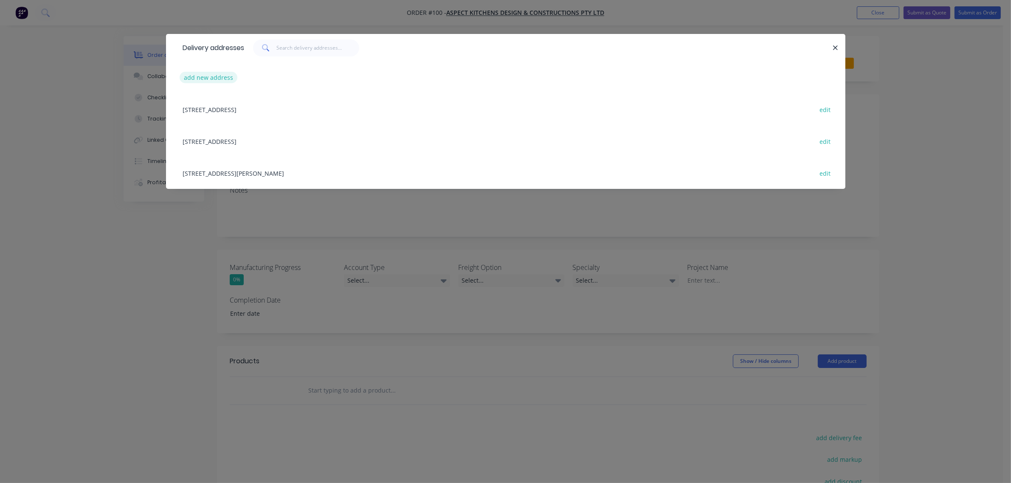
click at [217, 77] on button "add new address" at bounding box center [209, 77] width 58 height 11
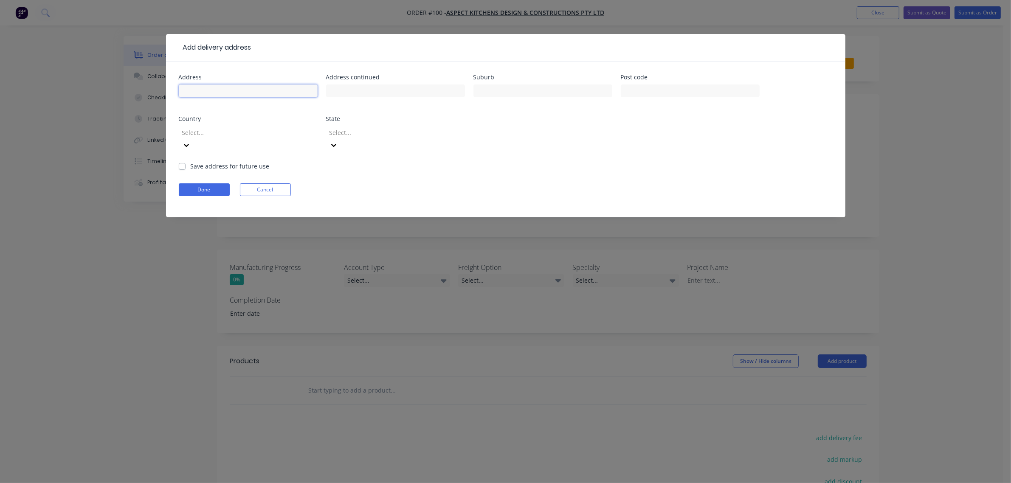
click at [225, 88] on input "text" at bounding box center [248, 90] width 139 height 13
click at [248, 86] on input "text" at bounding box center [248, 90] width 139 height 13
type input "[STREET_ADDRESS][PERSON_NAME]"
click at [525, 92] on input "text" at bounding box center [542, 90] width 139 height 13
type input "[PERSON_NAME]"
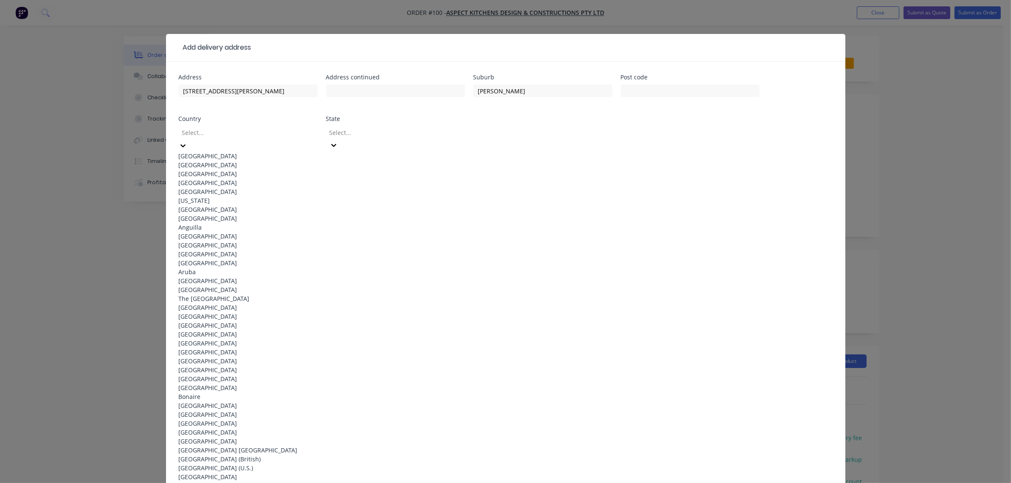
click at [264, 131] on div at bounding box center [242, 132] width 122 height 11
click at [251, 153] on div "[GEOGRAPHIC_DATA]" at bounding box center [248, 156] width 139 height 9
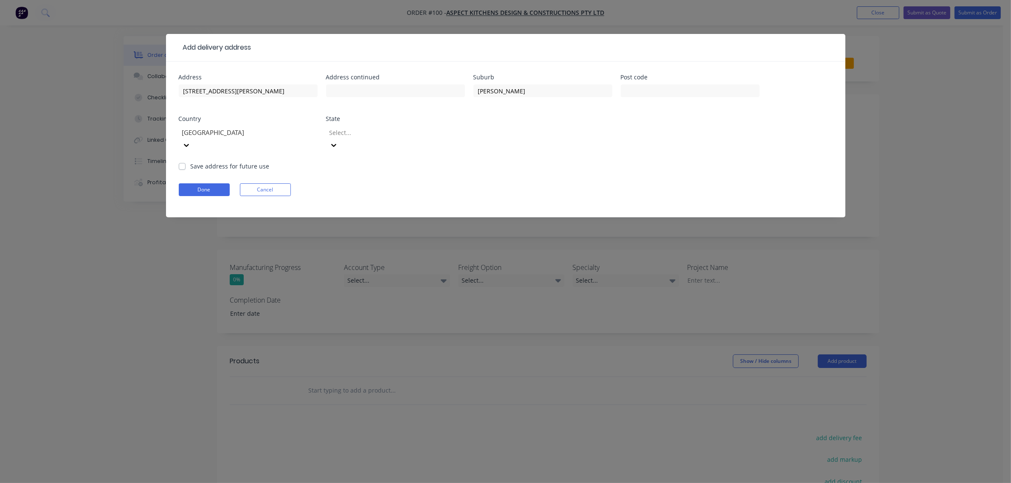
click at [362, 136] on div at bounding box center [390, 132] width 122 height 11
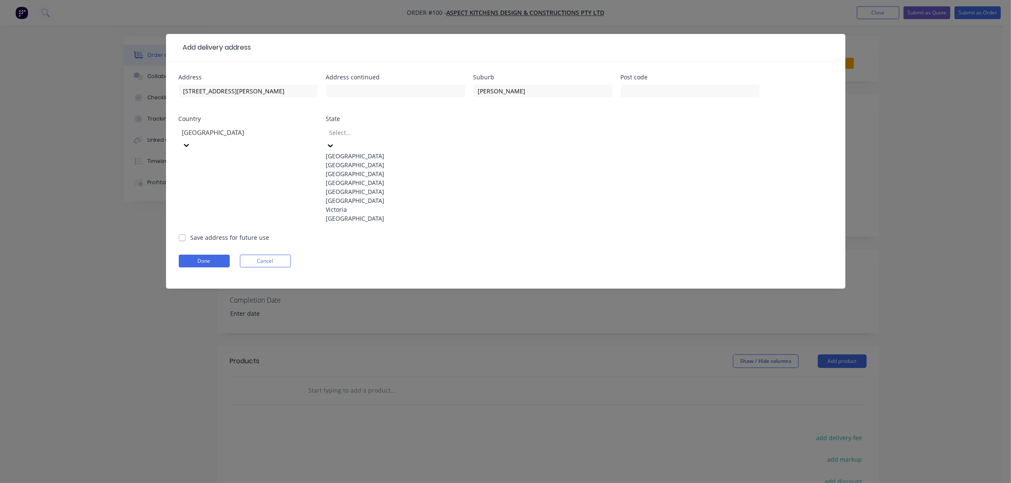
click at [376, 153] on div "[GEOGRAPHIC_DATA]" at bounding box center [395, 156] width 139 height 9
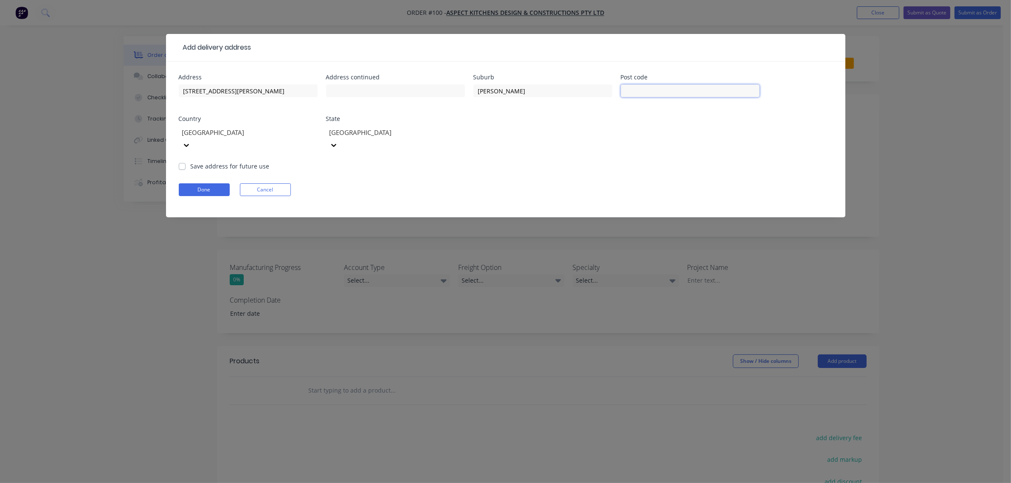
click at [633, 87] on input "text" at bounding box center [690, 90] width 139 height 13
type input "2611"
click at [391, 183] on div "Done Cancel" at bounding box center [506, 189] width 654 height 13
click at [213, 183] on button "Done" at bounding box center [204, 189] width 51 height 13
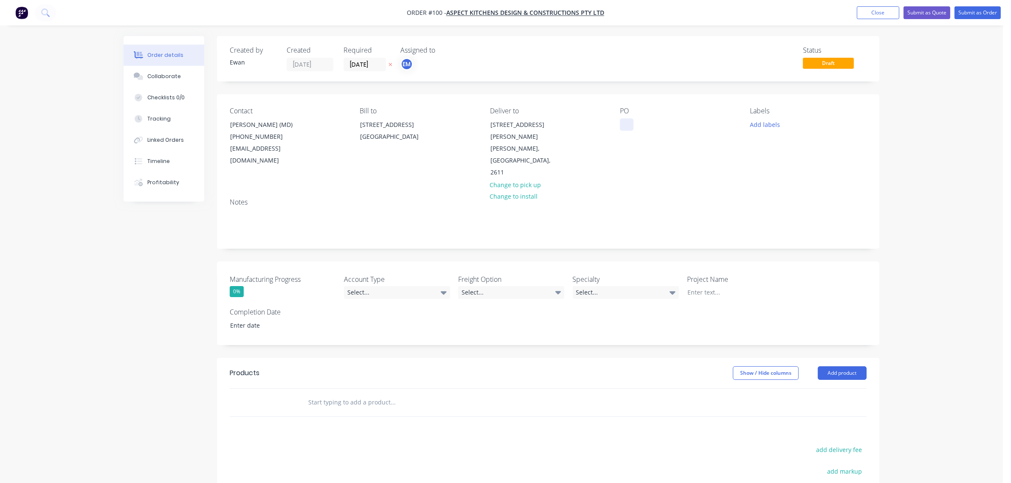
click at [623, 126] on div at bounding box center [627, 124] width 14 height 12
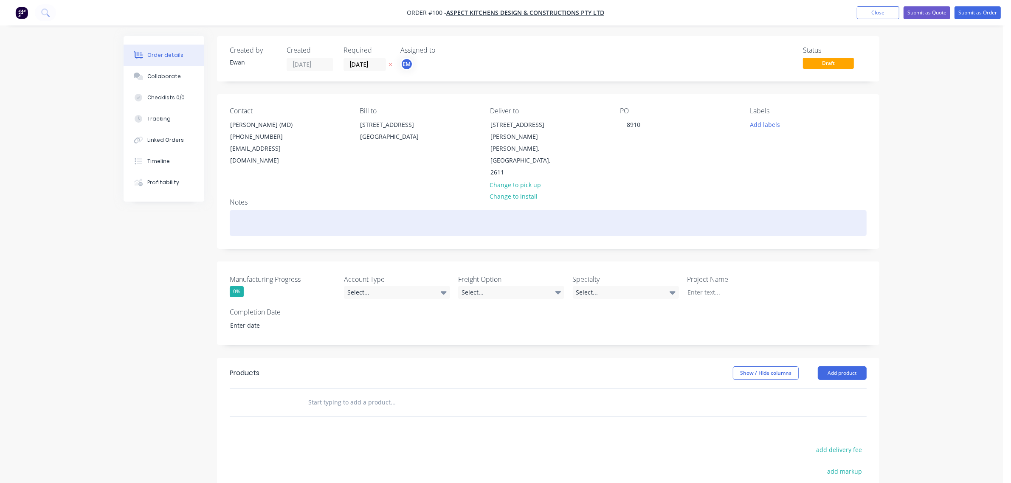
click at [499, 210] on div at bounding box center [548, 223] width 637 height 26
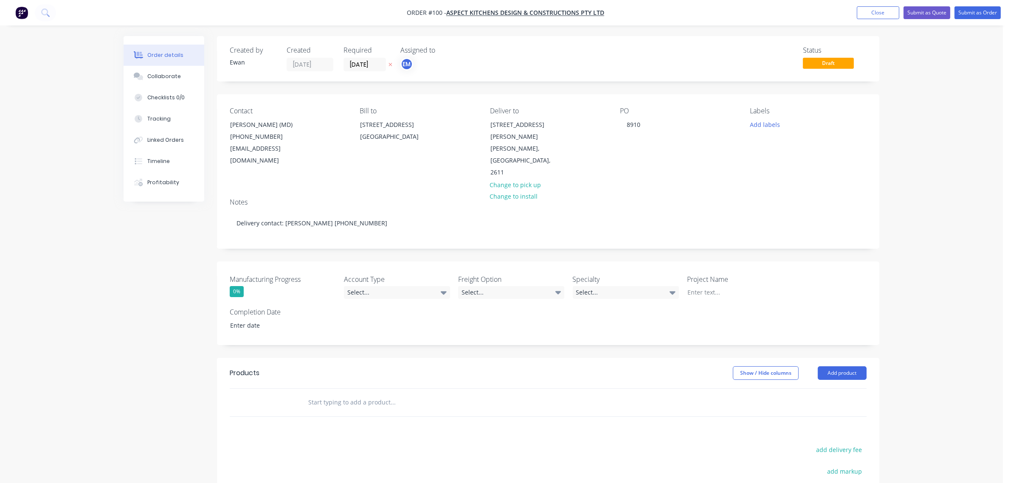
click at [906, 178] on div "Order details Collaborate Checklists 0/0 Tracking Linked Orders Timeline Profit…" at bounding box center [501, 316] width 1003 height 633
click at [379, 286] on div "Select..." at bounding box center [397, 292] width 106 height 13
click at [376, 298] on div "Credit Account" at bounding box center [371, 303] width 42 height 11
click at [476, 286] on div "Select..." at bounding box center [511, 292] width 106 height 13
click at [488, 300] on div "Ecocanopy to organise" at bounding box center [495, 303] width 60 height 11
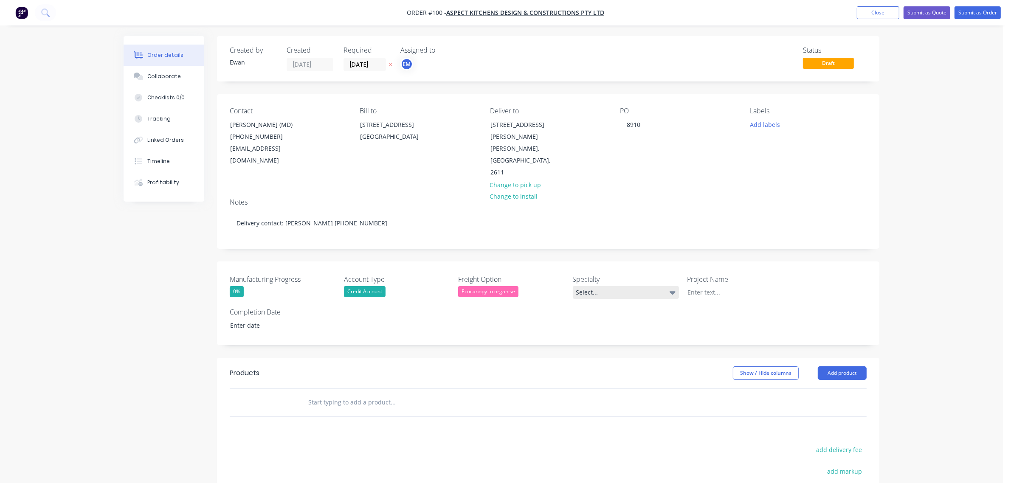
click at [596, 286] on div "Select..." at bounding box center [626, 292] width 106 height 13
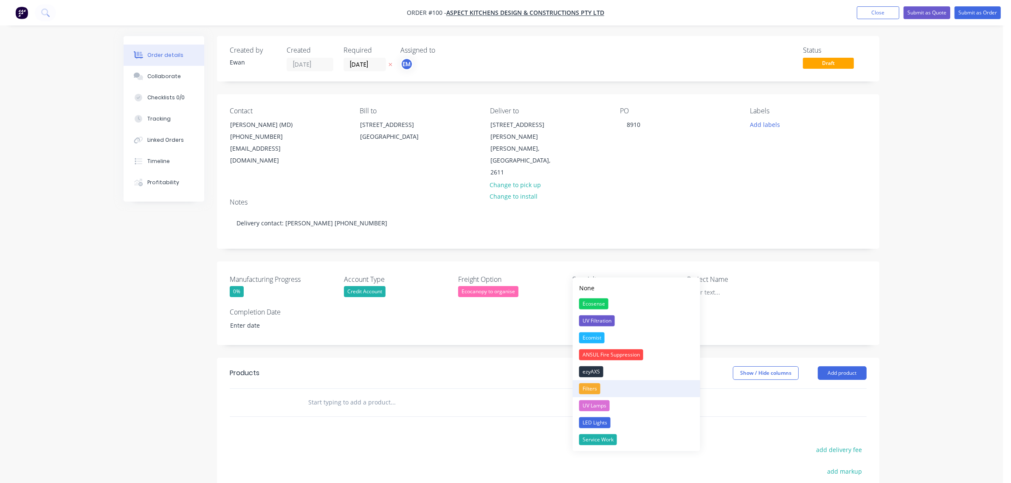
click at [602, 391] on button "Filters" at bounding box center [636, 388] width 127 height 17
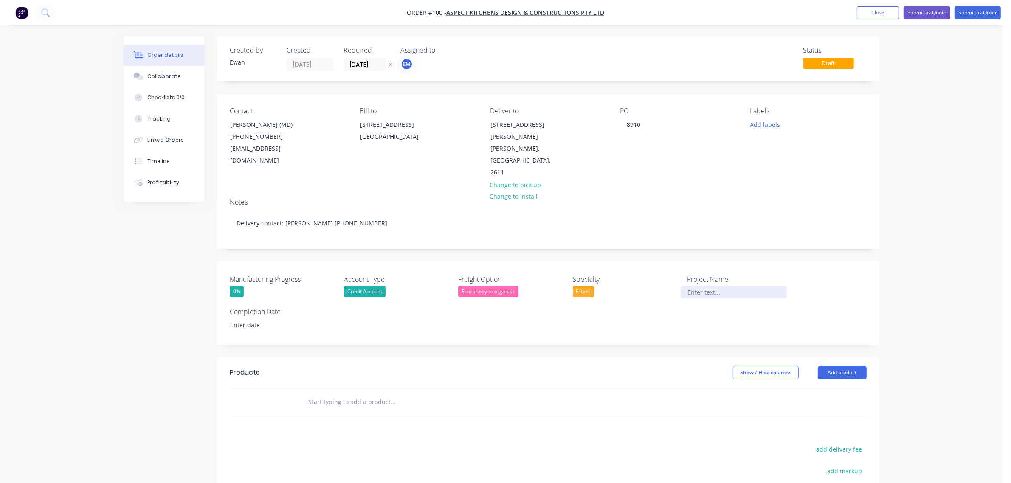
click at [727, 286] on div at bounding box center [734, 292] width 106 height 12
click at [743, 287] on div "Manufacturing Progress 0% Account Type Credit Account Freight Option Ecocanopy …" at bounding box center [548, 303] width 662 height 83
click at [852, 366] on button "Add product" at bounding box center [842, 373] width 49 height 14
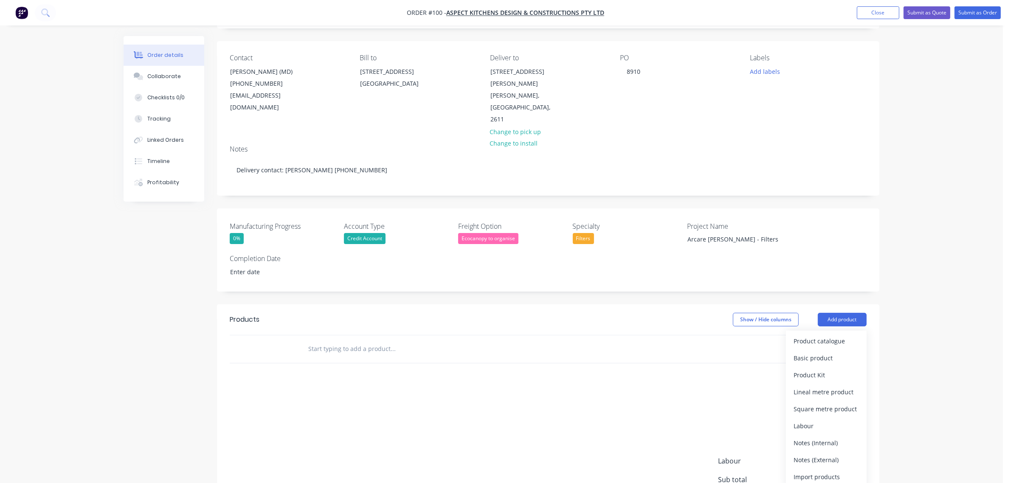
click at [830, 454] on div "Notes (External)" at bounding box center [826, 460] width 65 height 12
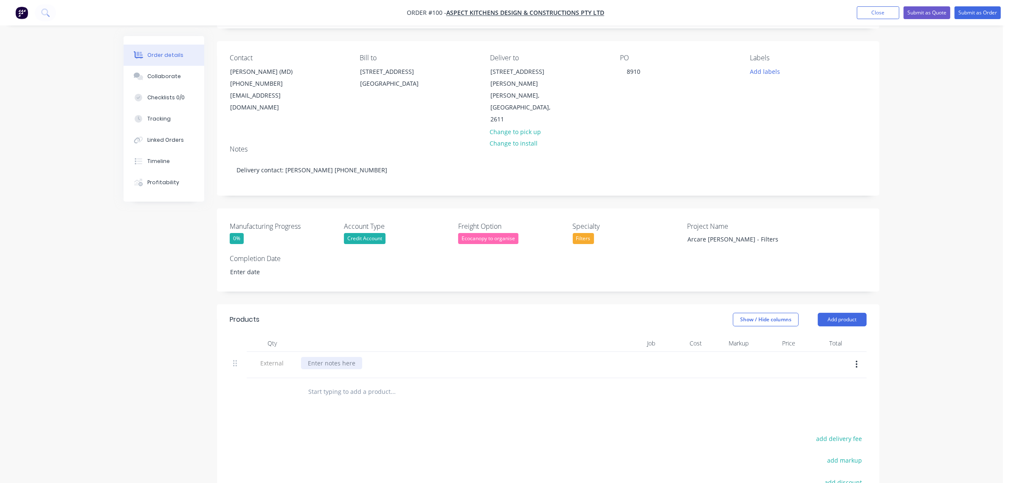
click at [321, 357] on div at bounding box center [331, 363] width 61 height 12
click at [443, 313] on div "Show / Hide columns Add product" at bounding box center [615, 320] width 501 height 14
click at [830, 313] on button "Add product" at bounding box center [842, 320] width 49 height 14
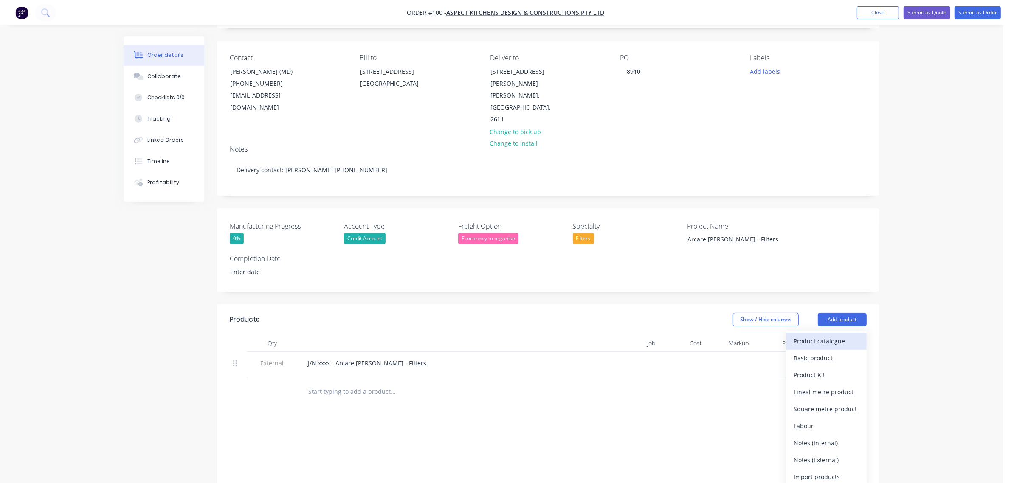
click at [842, 335] on div "Product catalogue" at bounding box center [826, 341] width 65 height 12
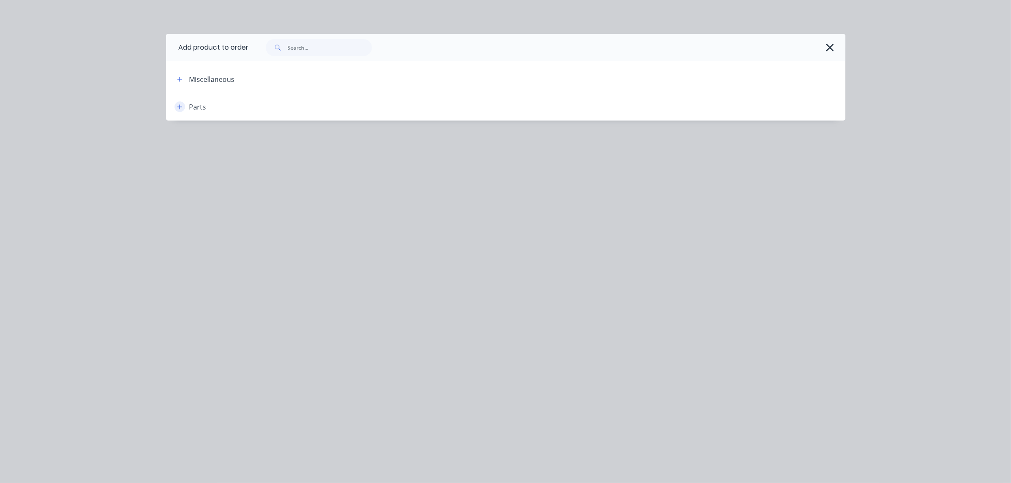
click at [181, 109] on icon "button" at bounding box center [179, 107] width 5 height 6
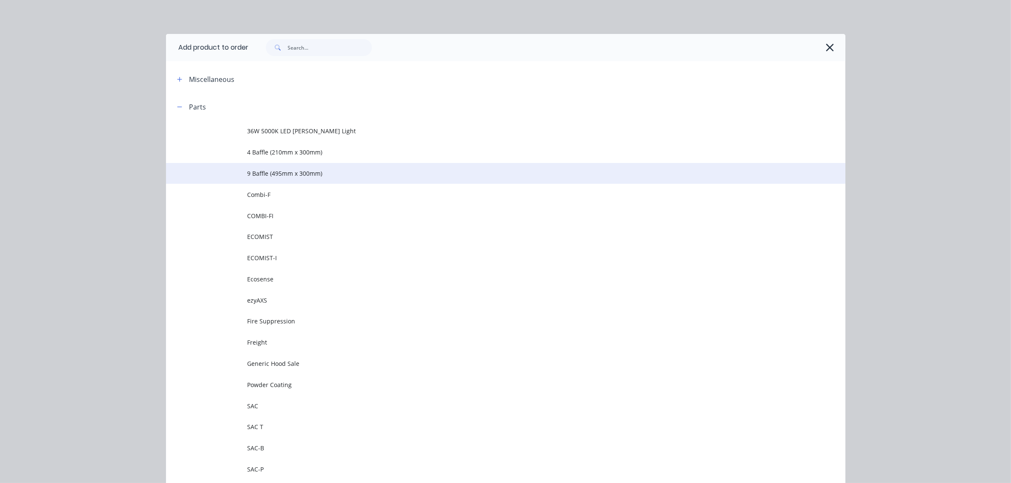
click at [256, 169] on span "9 Baffle (495mm x 300mm)" at bounding box center [487, 173] width 478 height 9
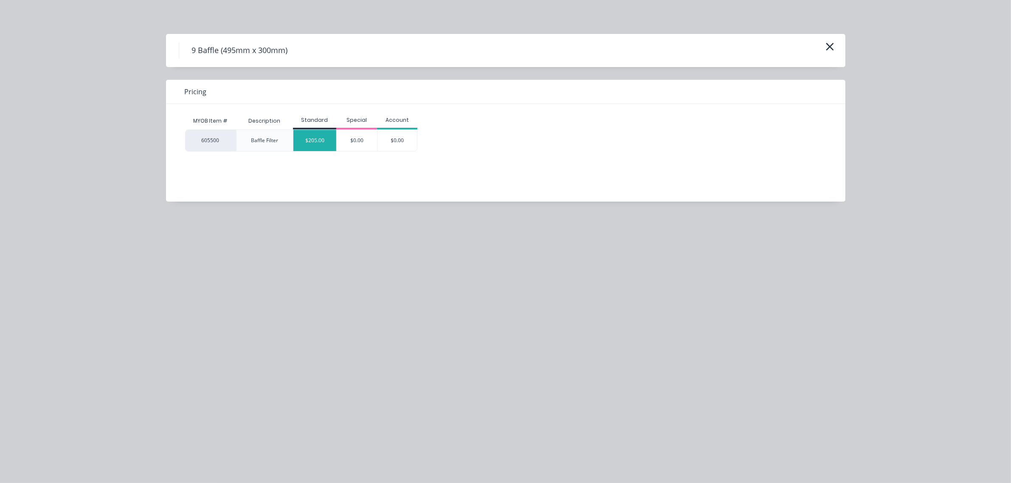
click at [307, 144] on div "$205.00" at bounding box center [314, 140] width 43 height 21
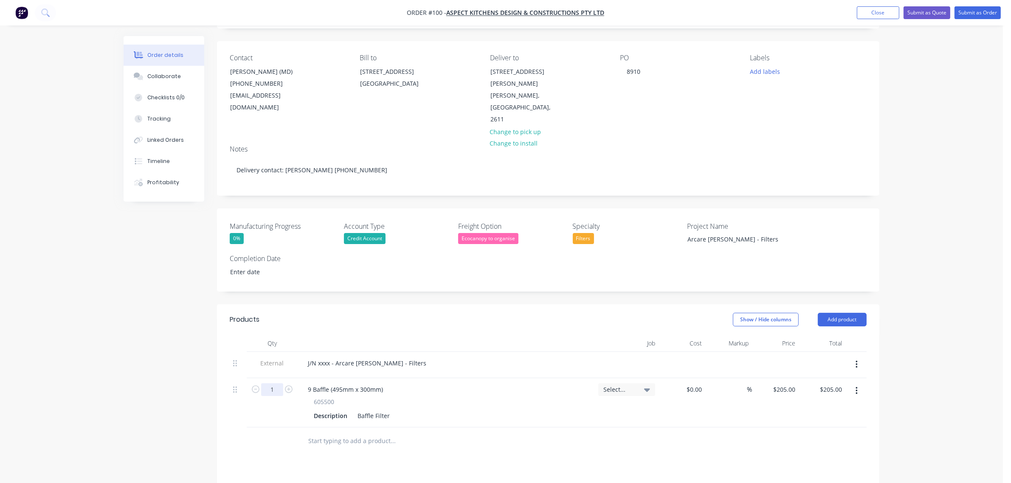
click at [270, 383] on input "1" at bounding box center [272, 389] width 22 height 13
type input "7"
type input "$1,435.00"
click at [834, 313] on button "Add product" at bounding box center [842, 320] width 49 height 14
click at [823, 335] on div "Product catalogue" at bounding box center [826, 341] width 65 height 12
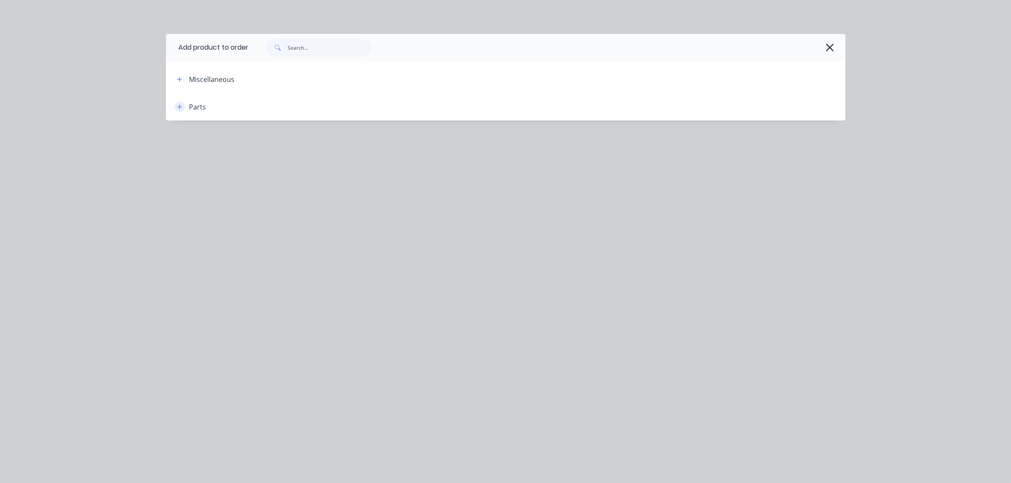
click at [180, 102] on button "button" at bounding box center [180, 106] width 11 height 11
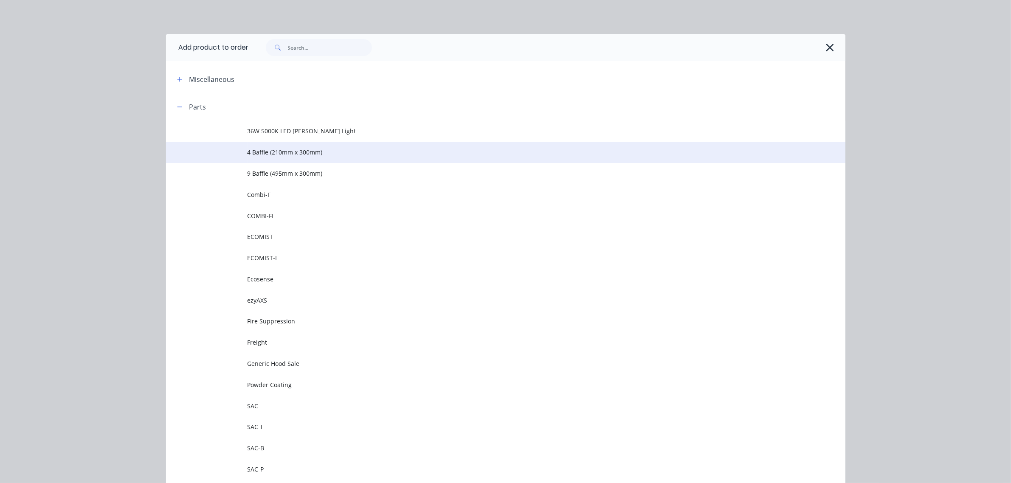
click at [264, 153] on span "4 Baffle (210mm x 300mm)" at bounding box center [487, 152] width 478 height 9
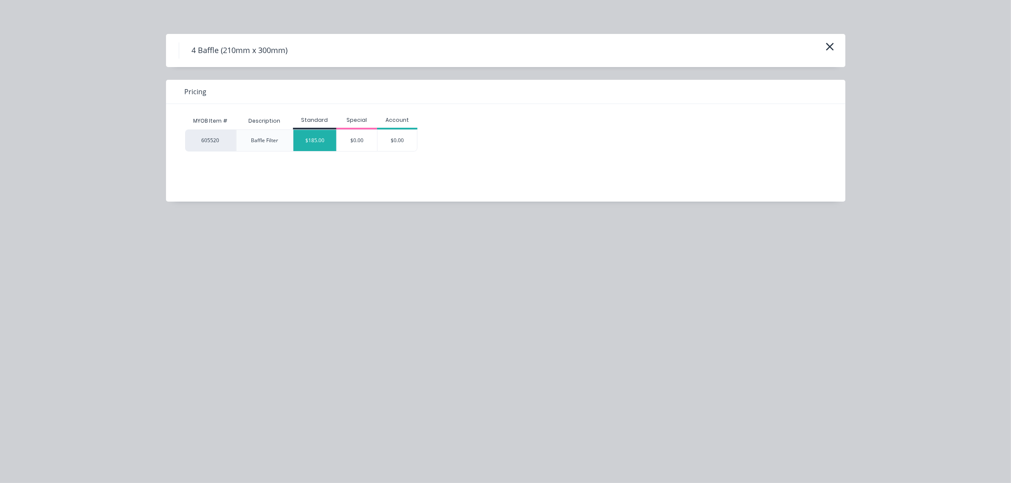
click at [318, 138] on div "$185.00" at bounding box center [314, 140] width 43 height 21
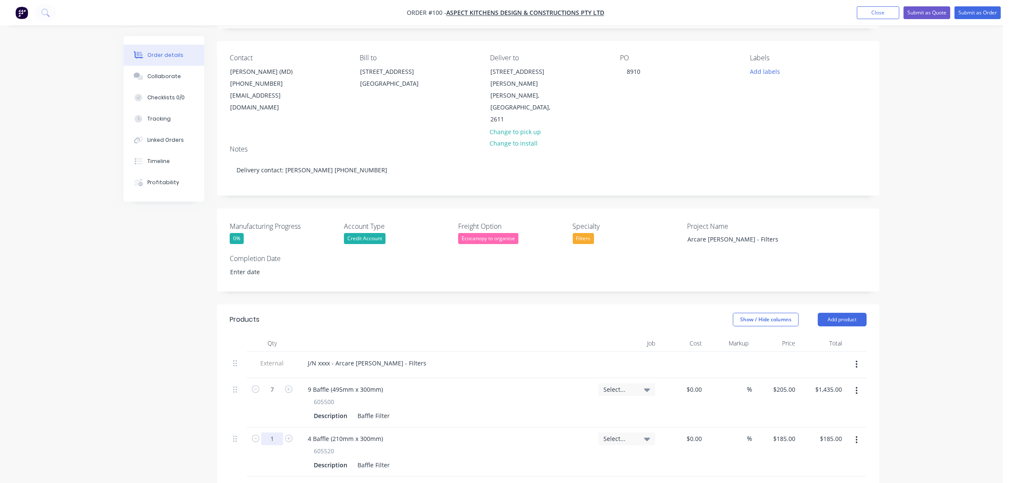
click at [274, 433] on input "1" at bounding box center [272, 439] width 22 height 13
type input "6"
type input "$1,110.00"
click at [408, 311] on header "Products Show / Hide columns Add product" at bounding box center [548, 319] width 662 height 31
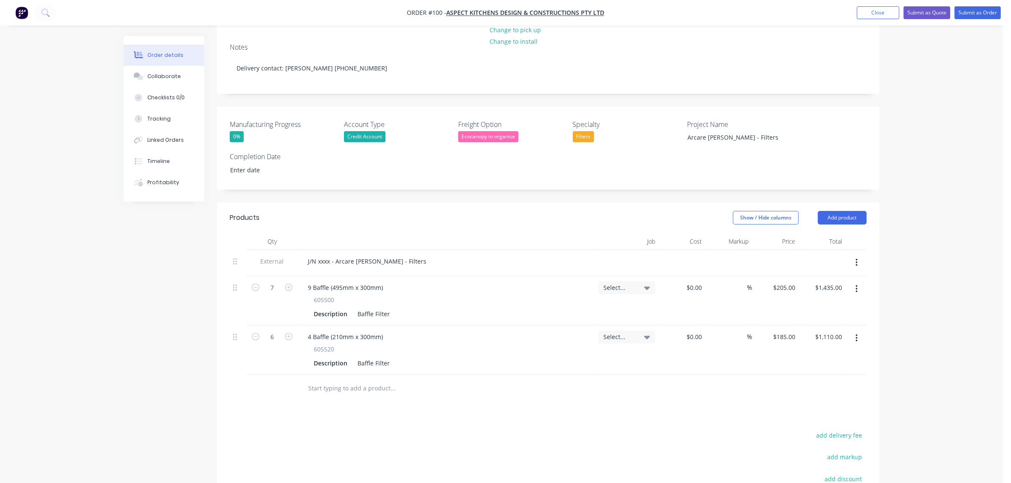
scroll to position [159, 0]
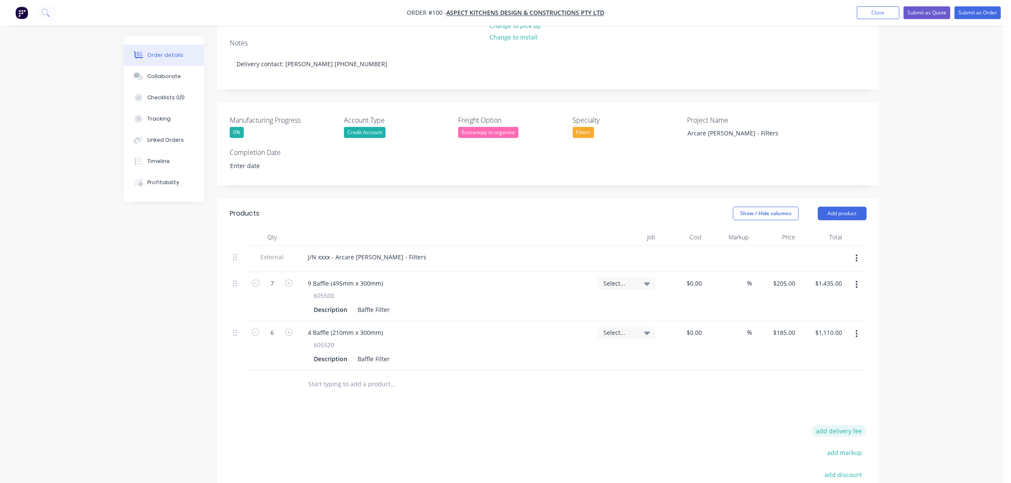
click at [833, 425] on button "add delivery fee" at bounding box center [839, 430] width 55 height 11
type input "100"
click at [909, 391] on div "Order details Collaborate Checklists 0/0 Tracking Linked Orders Timeline Profit…" at bounding box center [501, 226] width 1003 height 770
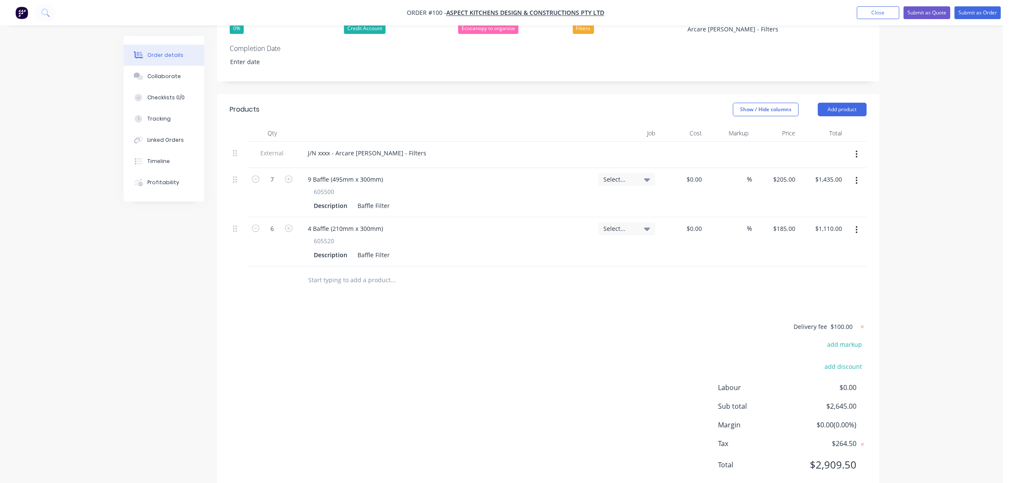
scroll to position [264, 0]
click at [842, 102] on button "Add product" at bounding box center [842, 109] width 49 height 14
click at [830, 243] on div "Notes (External)" at bounding box center [826, 249] width 65 height 12
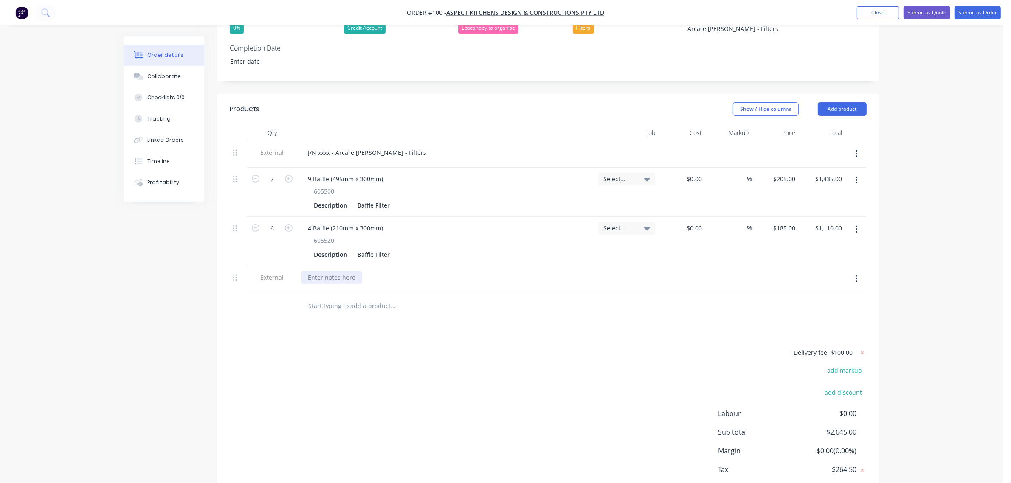
click at [322, 271] on div at bounding box center [331, 277] width 61 height 12
paste div
click at [543, 271] on div "Thank you! Any orders exceeding your approved credit limit will require prepaym…" at bounding box center [429, 277] width 256 height 12
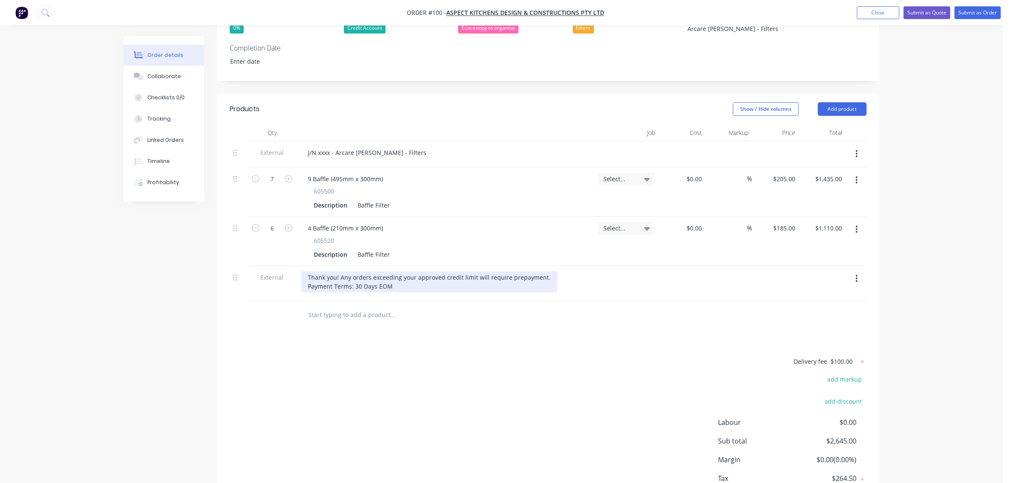
click at [430, 271] on div "Thank you! Any orders exceeding your approved credit limit will require prepaym…" at bounding box center [429, 281] width 256 height 21
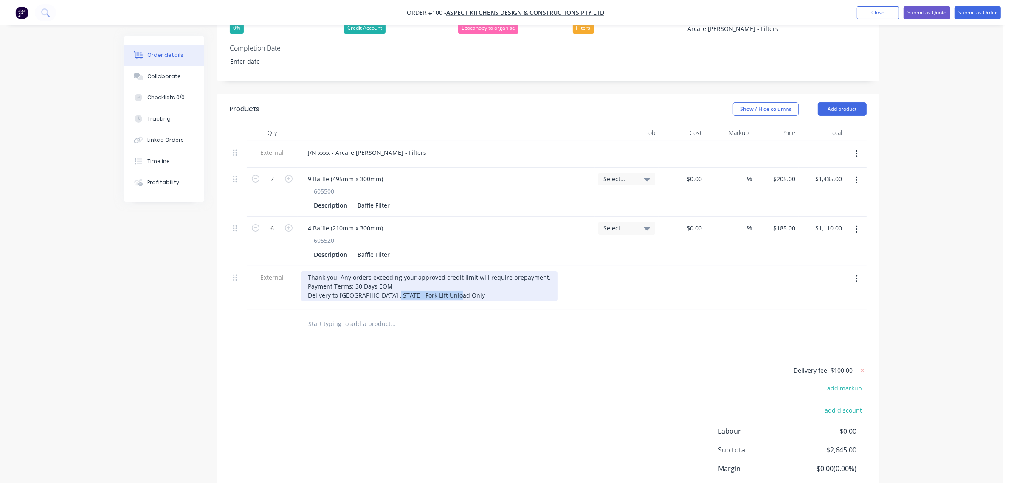
drag, startPoint x: 464, startPoint y: 269, endPoint x: 392, endPoint y: 274, distance: 71.9
click at [392, 274] on div "Thank you! Any orders exceeding your approved credit limit will require prepaym…" at bounding box center [429, 286] width 256 height 30
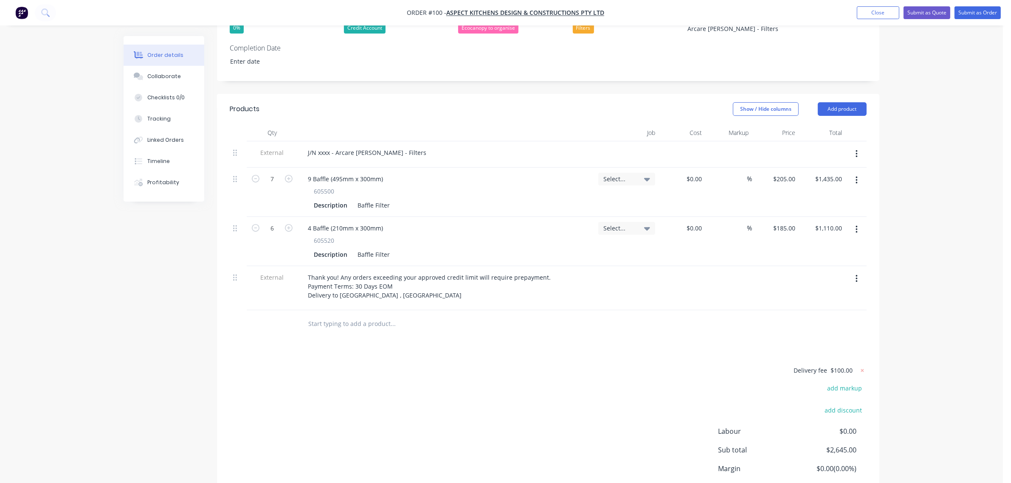
click at [527, 414] on div "Delivery fee $100.00 add markup add discount Labour $0.00 Sub total $2,645.00 M…" at bounding box center [548, 445] width 637 height 160
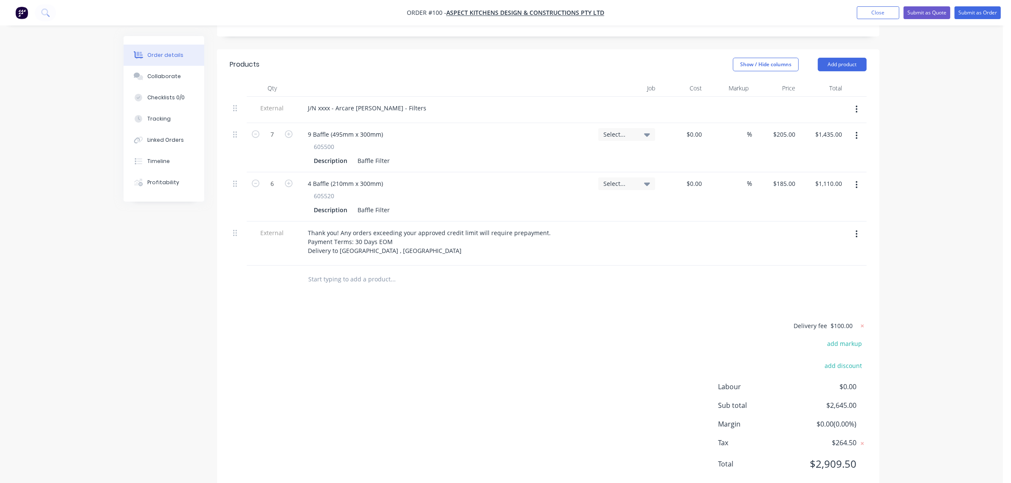
scroll to position [0, 0]
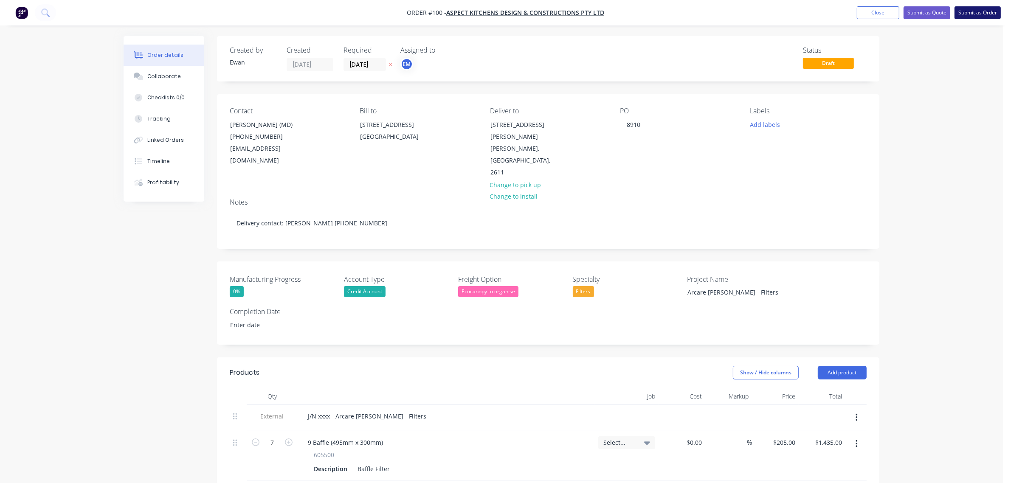
click at [977, 13] on button "Submit as Order" at bounding box center [977, 12] width 46 height 13
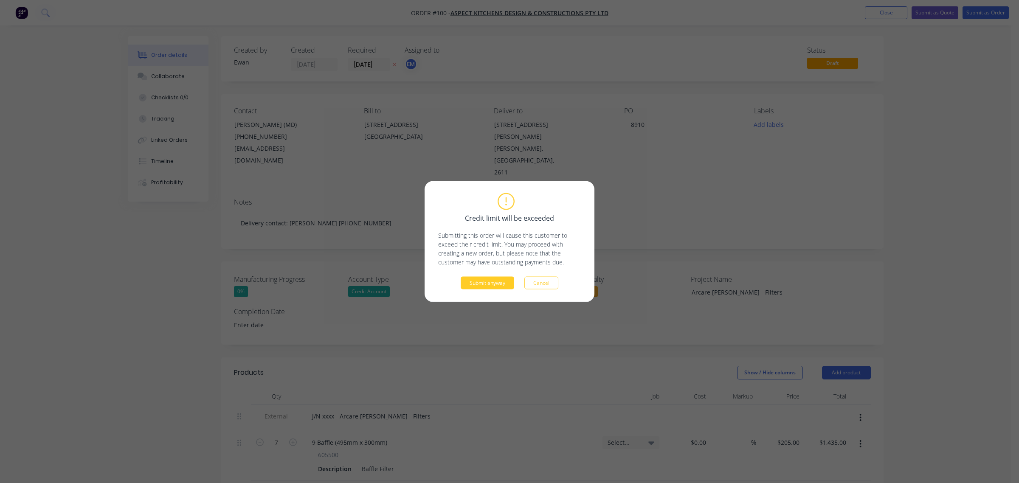
click at [502, 287] on button "Submit anyway" at bounding box center [487, 283] width 53 height 13
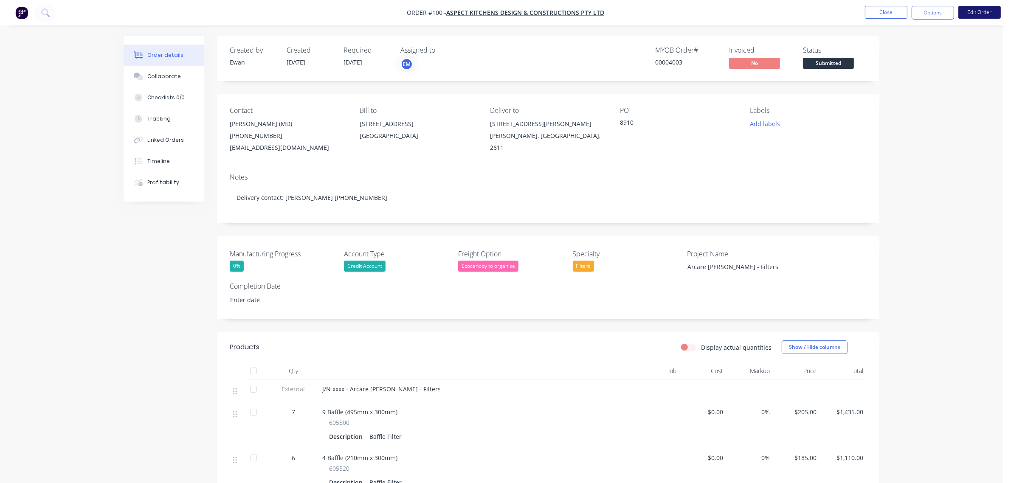
click at [974, 9] on button "Edit Order" at bounding box center [979, 12] width 42 height 13
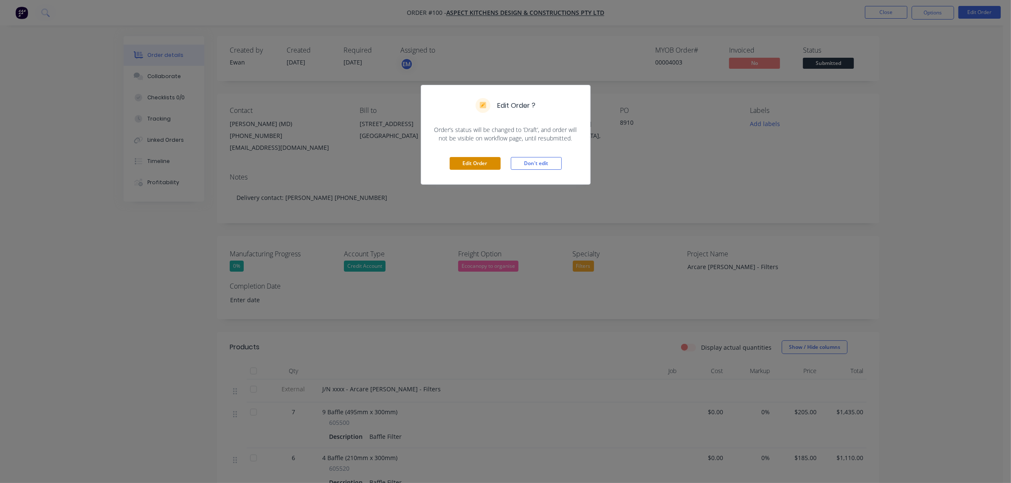
click at [482, 164] on button "Edit Order" at bounding box center [475, 163] width 51 height 13
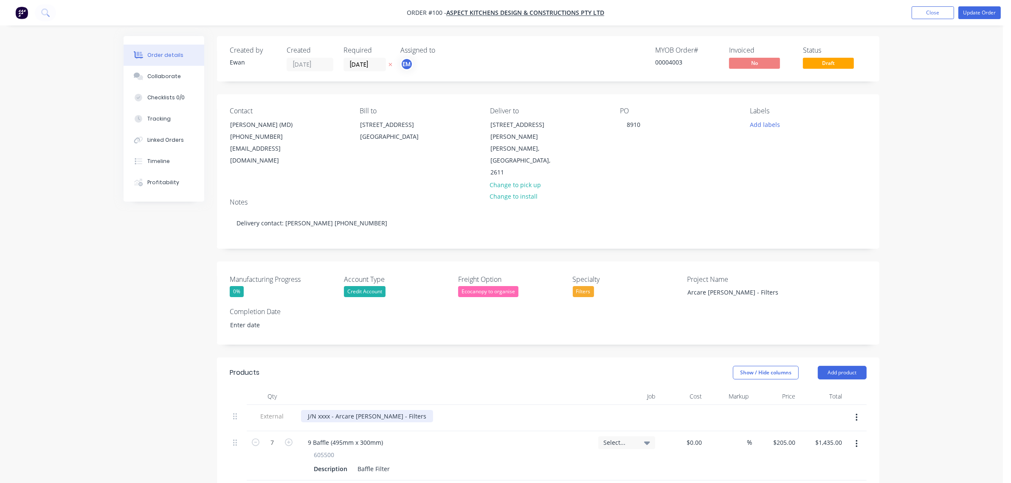
click at [323, 410] on div "J/N xxxx - Arcare [PERSON_NAME] - Filters" at bounding box center [367, 416] width 132 height 12
click at [638, 436] on div "Select..." at bounding box center [626, 442] width 57 height 13
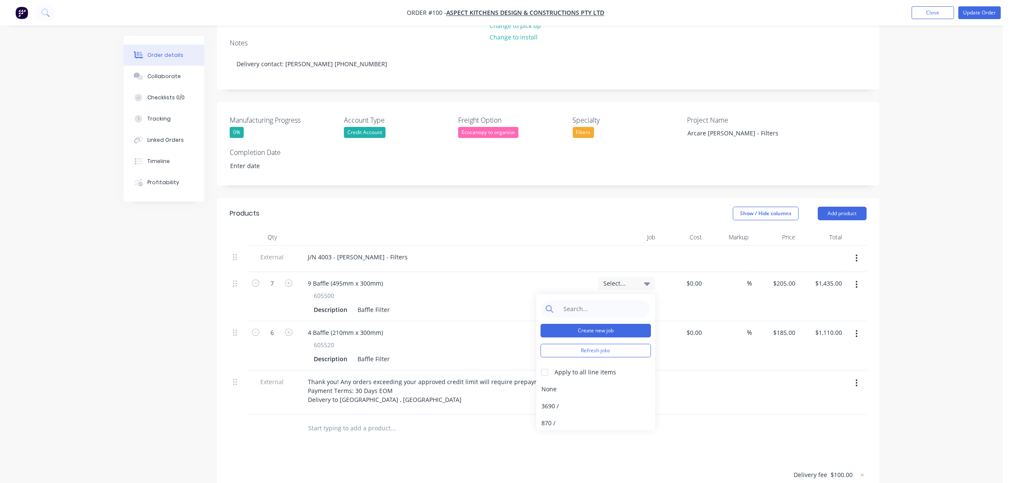
click at [595, 324] on button "Create new job" at bounding box center [595, 331] width 110 height 14
click at [574, 315] on input "Job Number" at bounding box center [595, 321] width 110 height 13
type input "4003"
click at [582, 346] on input "Job Name" at bounding box center [595, 352] width 110 height 13
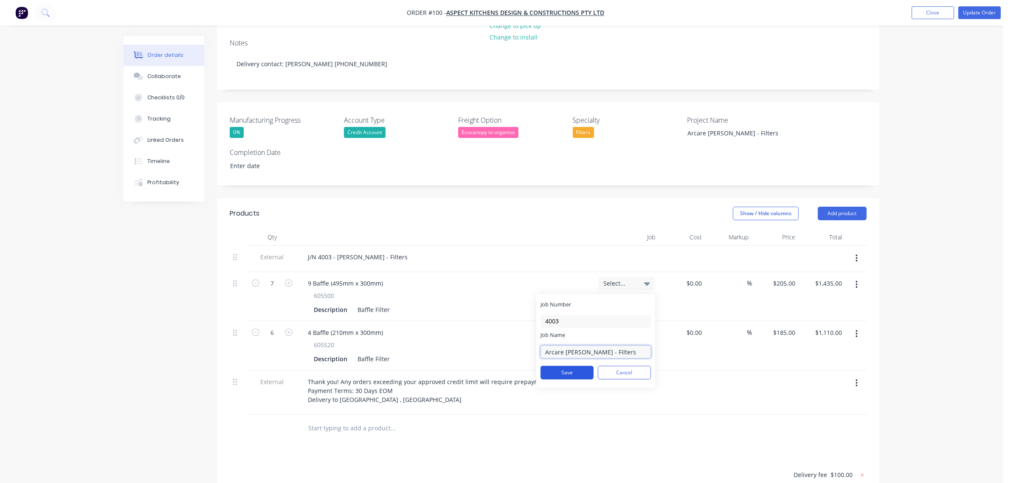
type input "Arcare [PERSON_NAME] - Filters"
click at [581, 366] on button "Save" at bounding box center [566, 373] width 53 height 14
click at [593, 301] on input at bounding box center [602, 309] width 87 height 17
type input "4003"
click at [550, 364] on div at bounding box center [544, 372] width 17 height 17
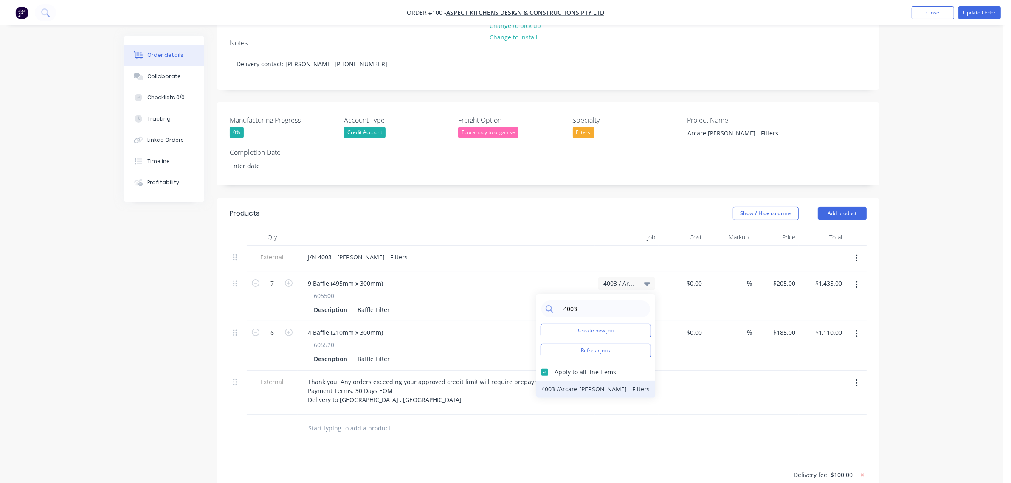
click at [548, 381] on div "4003 / [PERSON_NAME] - Filters" at bounding box center [595, 389] width 119 height 17
click at [589, 429] on div "Products Show / Hide columns Add product Qty Job Cost Markup Price Total Extern…" at bounding box center [548, 420] width 662 height 444
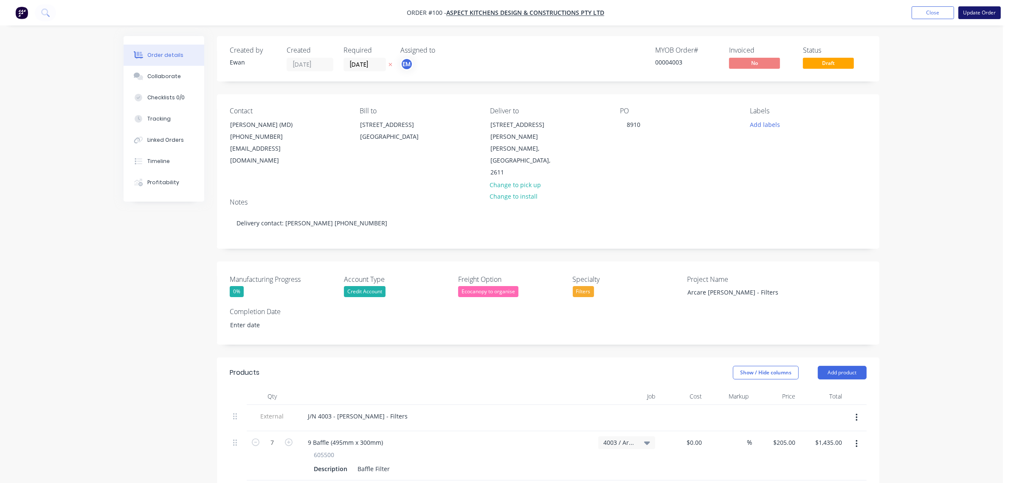
click at [977, 13] on button "Update Order" at bounding box center [979, 12] width 42 height 13
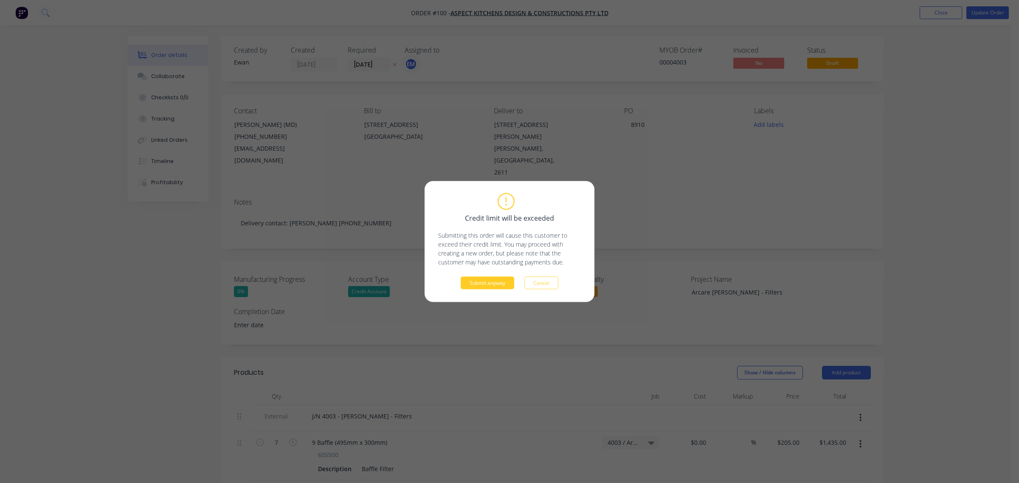
click at [498, 287] on button "Submit anyway" at bounding box center [487, 283] width 53 height 13
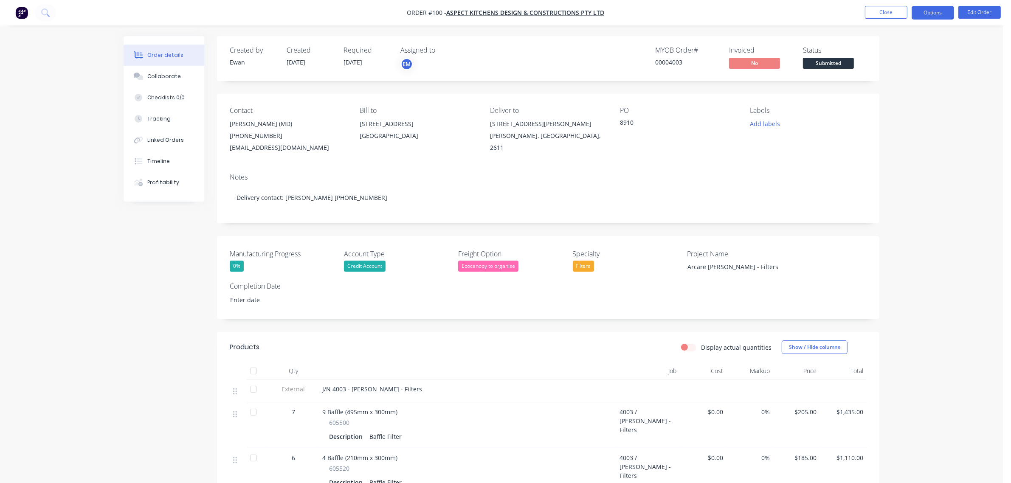
click at [937, 9] on button "Options" at bounding box center [933, 13] width 42 height 14
click at [902, 86] on div "Order Confirmation" at bounding box center [907, 85] width 78 height 12
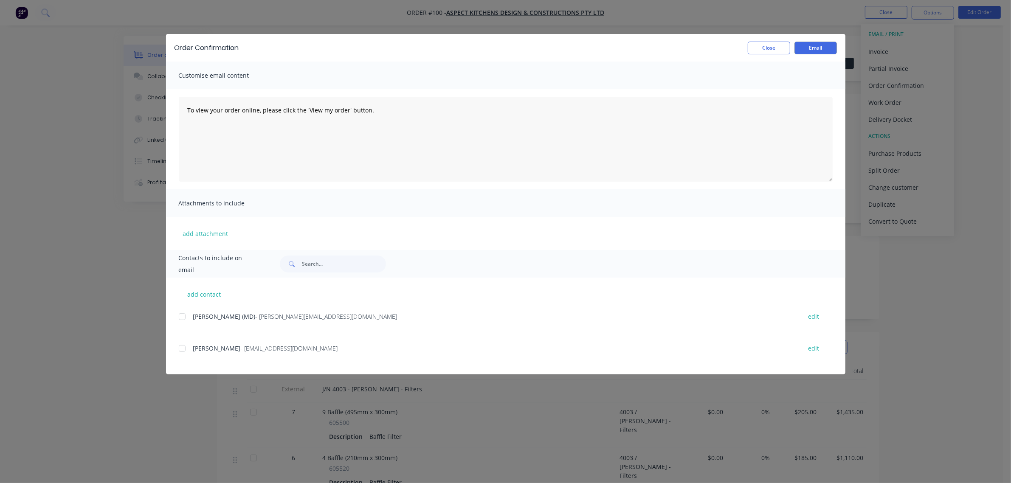
click at [183, 316] on div at bounding box center [182, 316] width 17 height 17
click at [181, 344] on div at bounding box center [182, 348] width 17 height 17
click at [811, 48] on button "Email" at bounding box center [815, 48] width 42 height 13
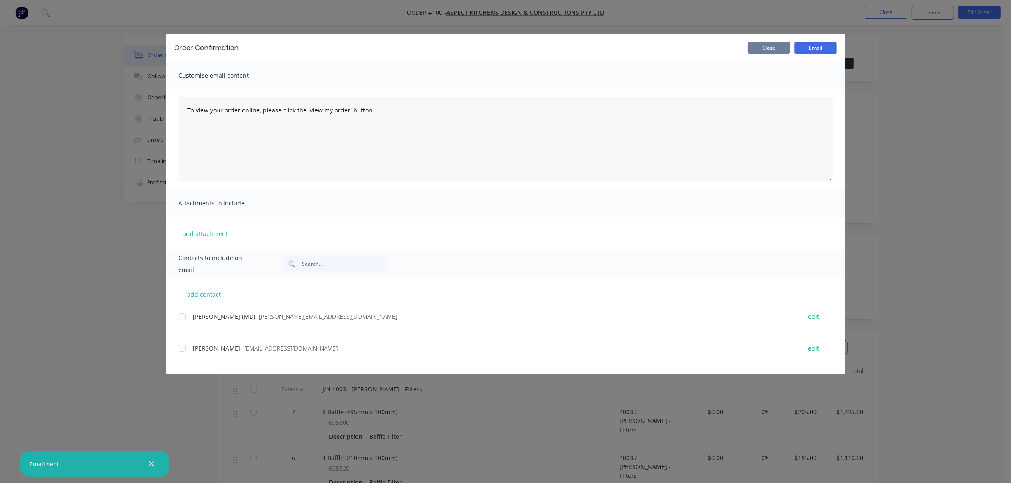
click at [778, 45] on button "Close" at bounding box center [769, 48] width 42 height 13
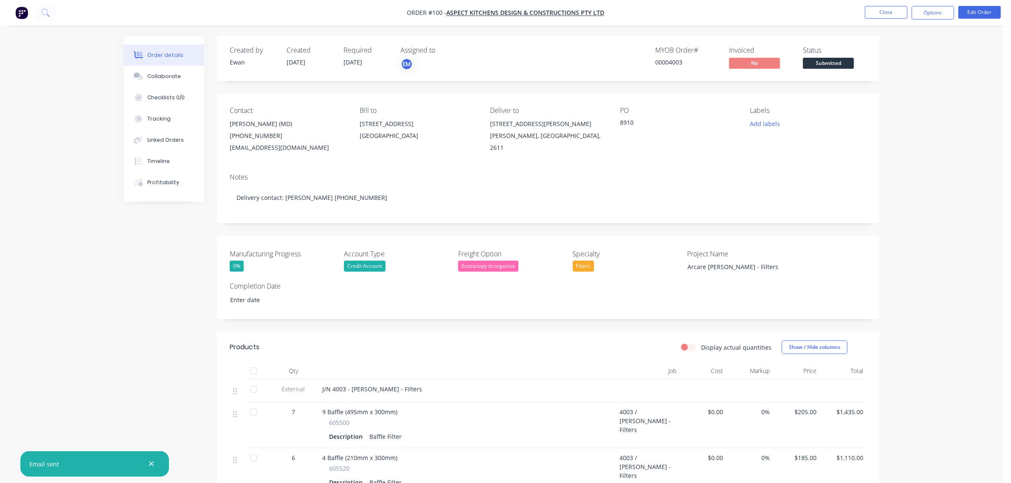
click at [830, 58] on span "Submitted" at bounding box center [828, 63] width 51 height 11
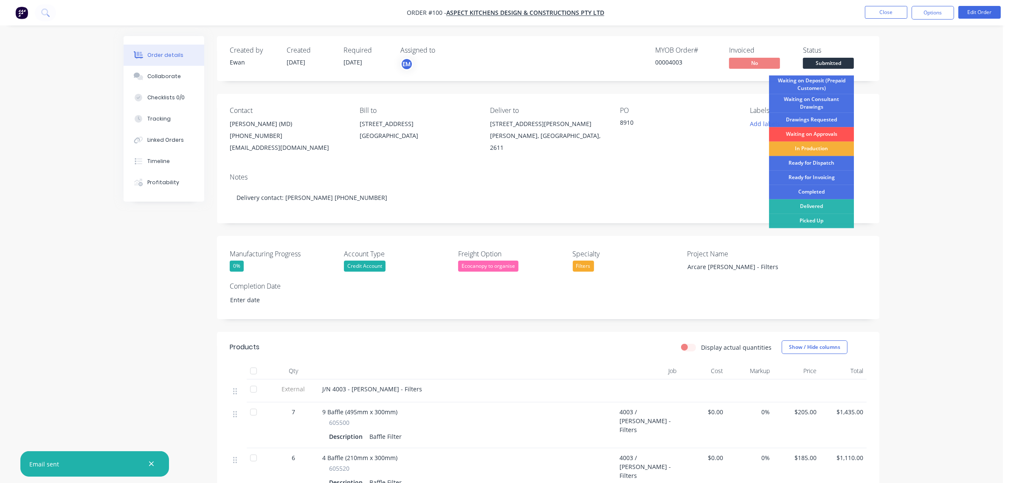
click at [928, 110] on div "Order details Collaborate Checklists 0/0 Tracking Linked Orders Timeline Profit…" at bounding box center [501, 352] width 1003 height 705
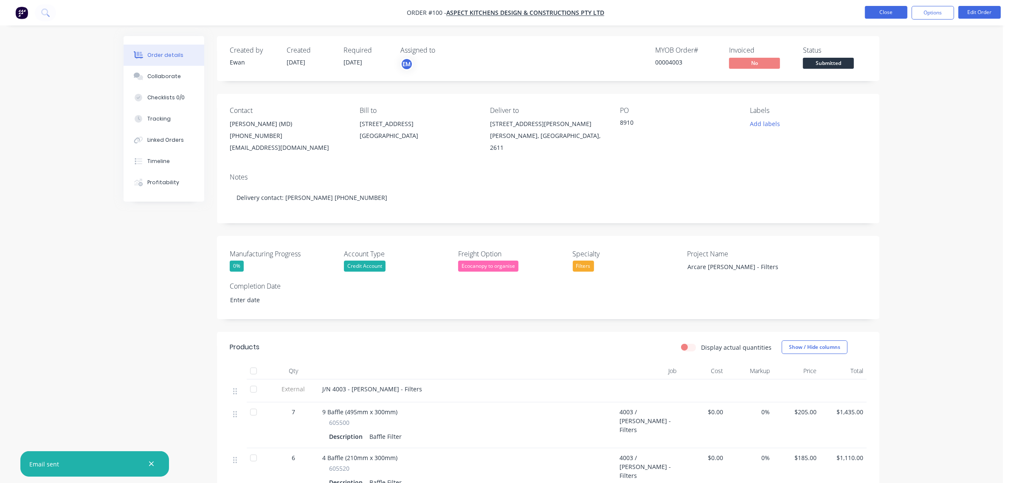
click at [898, 13] on button "Close" at bounding box center [886, 12] width 42 height 13
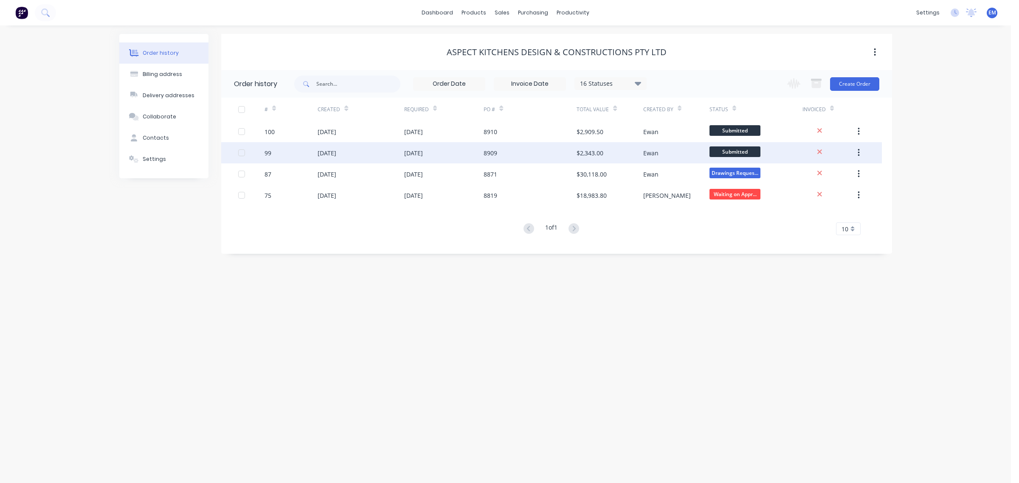
click at [419, 150] on div "[DATE]" at bounding box center [413, 153] width 19 height 9
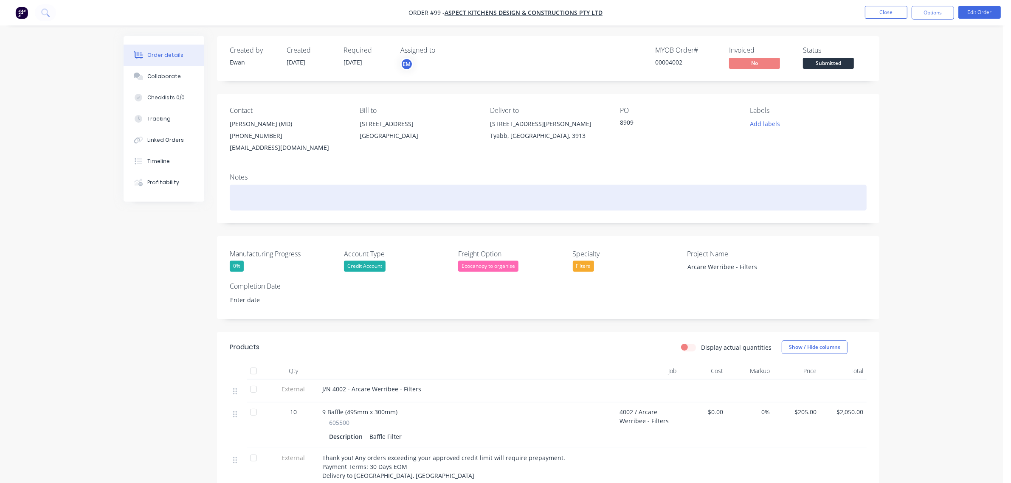
click at [272, 203] on div at bounding box center [548, 198] width 637 height 26
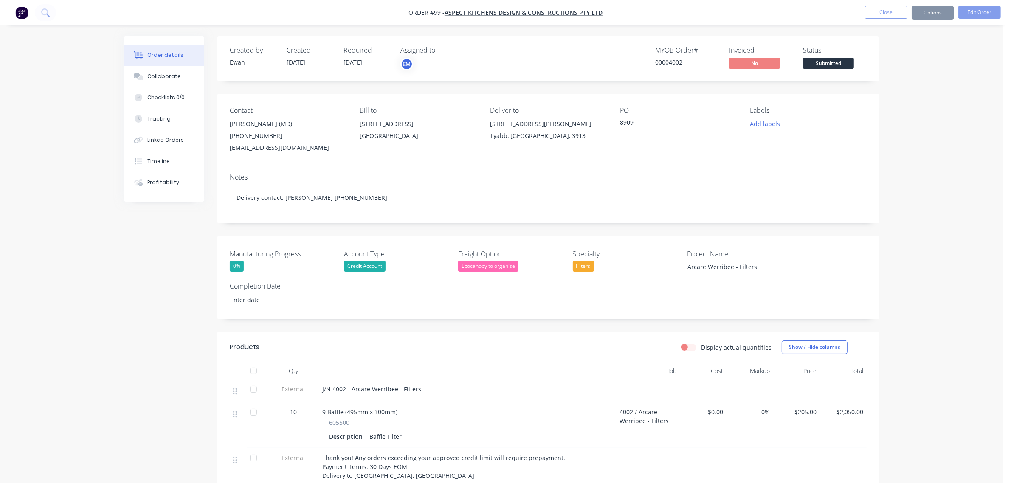
click at [946, 252] on div "Order details Collaborate Checklists 0/0 Tracking Linked Orders Timeline Profit…" at bounding box center [501, 329] width 1003 height 659
click at [896, 13] on button "Close" at bounding box center [886, 12] width 42 height 13
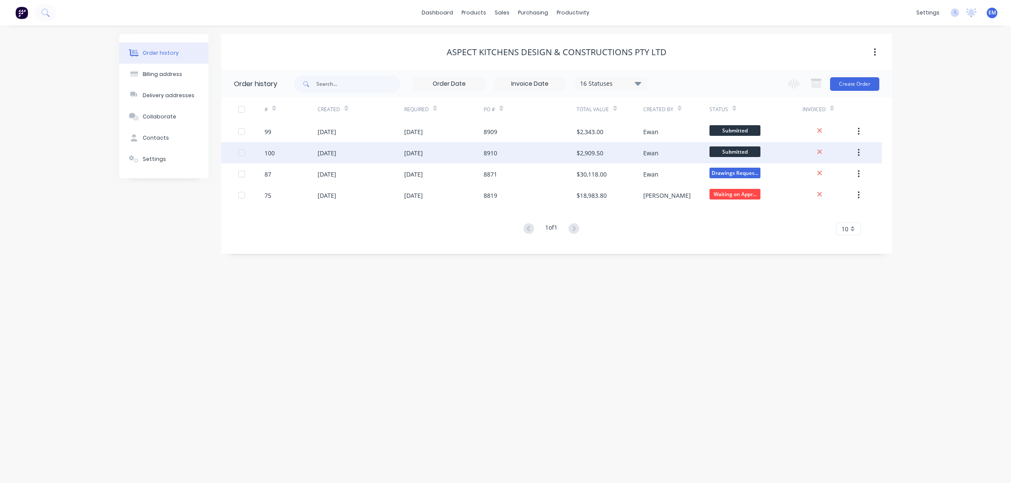
click at [419, 153] on div "[DATE]" at bounding box center [413, 153] width 19 height 9
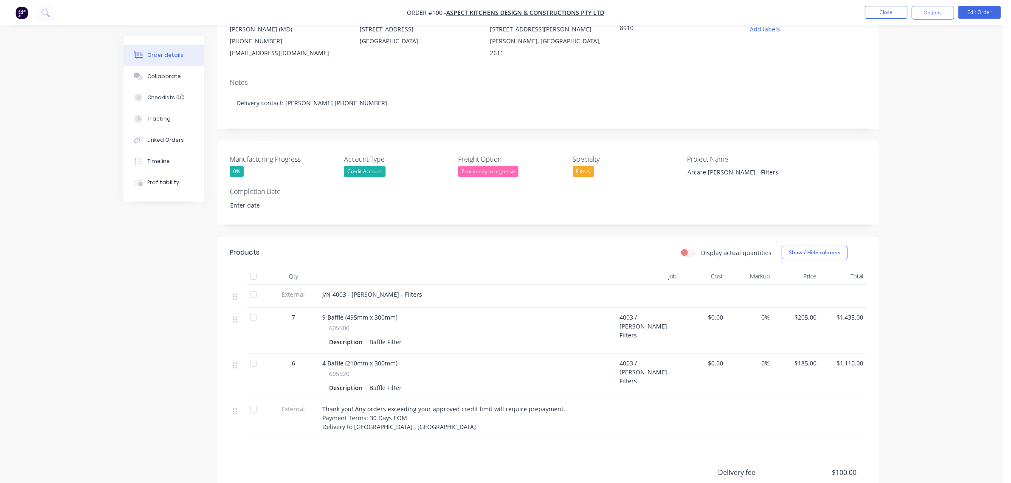
scroll to position [222, 0]
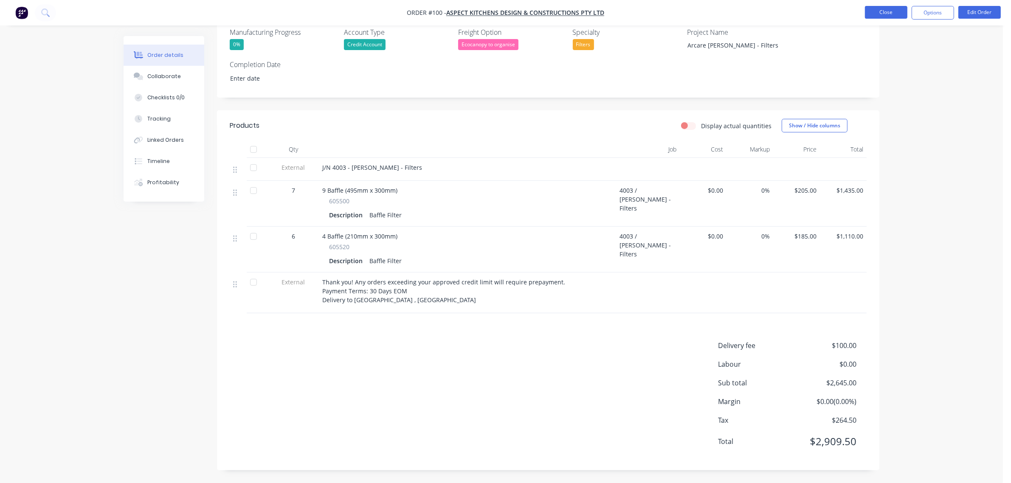
click at [873, 14] on button "Close" at bounding box center [886, 12] width 42 height 13
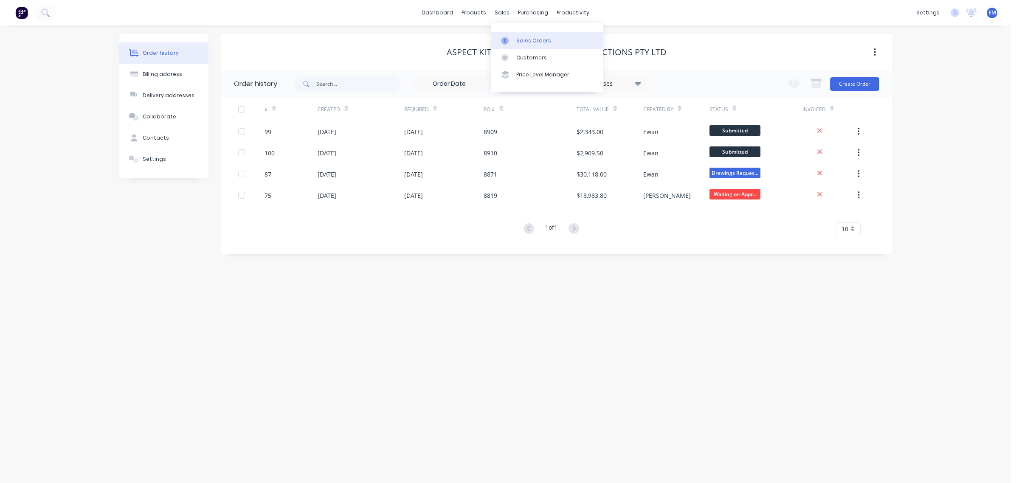
click at [513, 36] on link "Sales Orders" at bounding box center [547, 40] width 113 height 17
